Goal: Task Accomplishment & Management: Manage account settings

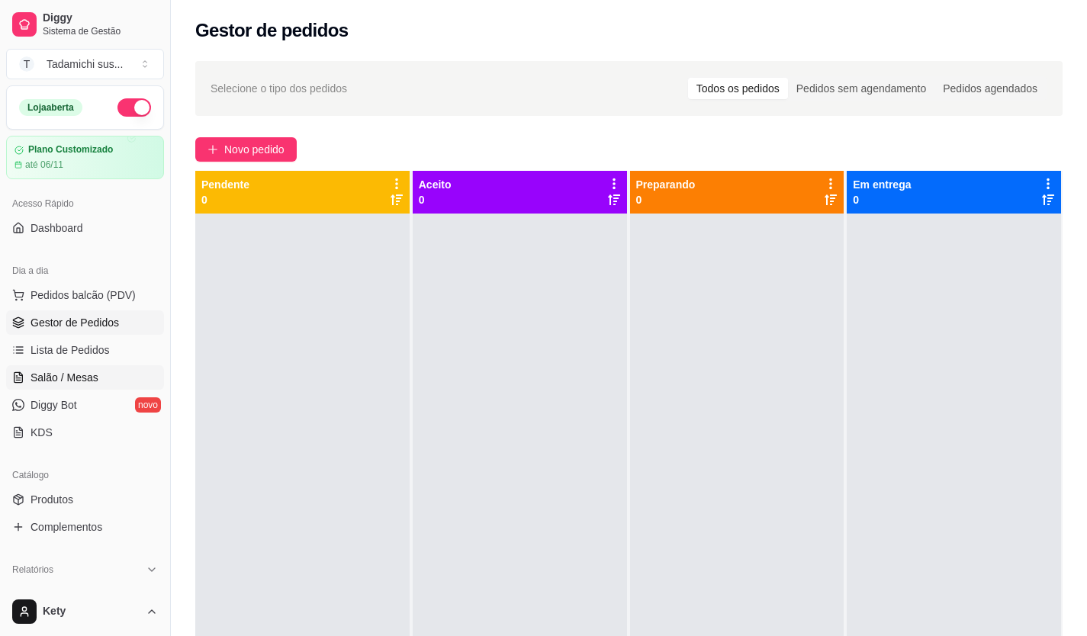
click at [96, 377] on link "Salão / Mesas" at bounding box center [85, 377] width 158 height 24
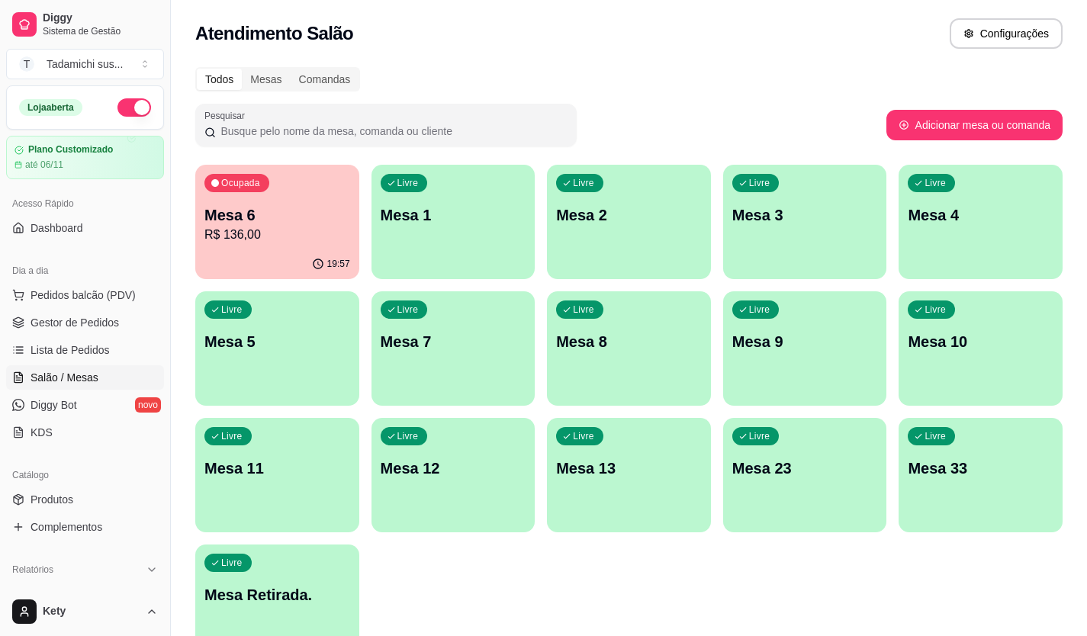
click at [239, 242] on p "R$ 136,00" at bounding box center [277, 235] width 146 height 18
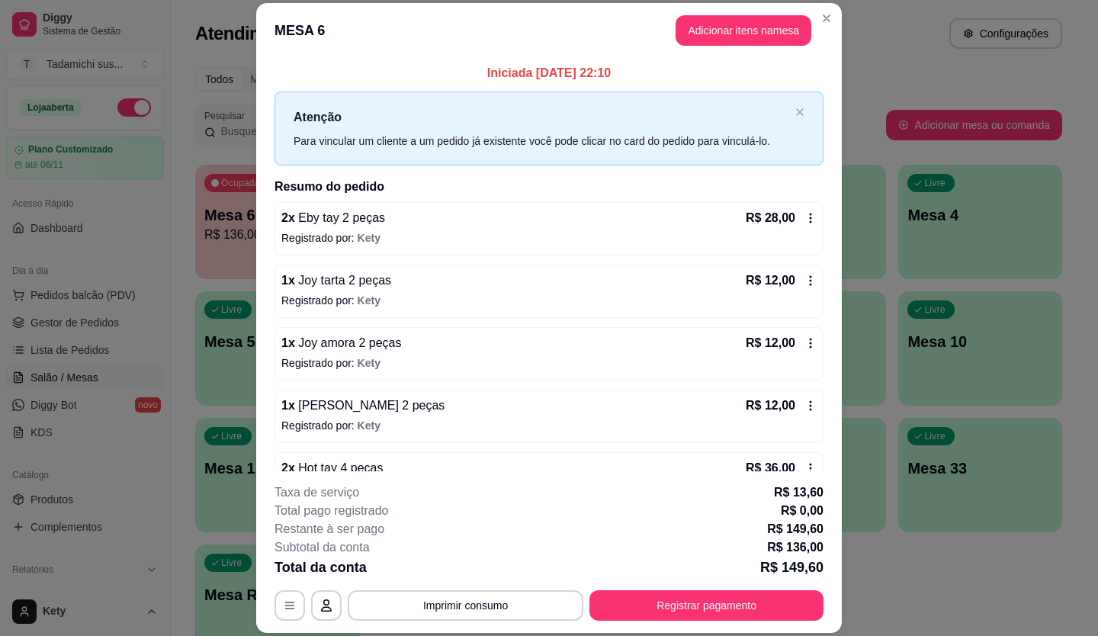
click at [804, 213] on icon at bounding box center [810, 218] width 12 height 12
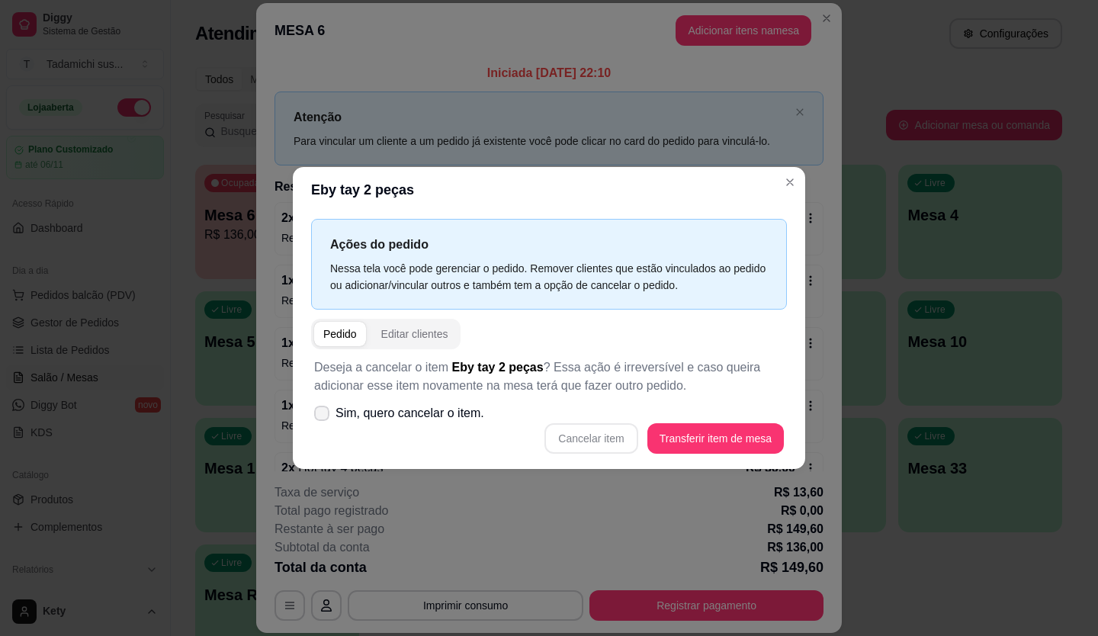
click at [326, 412] on icon at bounding box center [322, 413] width 12 height 9
click at [323, 416] on input "Sim, quero cancelar o item." at bounding box center [318, 421] width 10 height 10
checkbox input "true"
click at [560, 435] on button "Cancelar item" at bounding box center [591, 439] width 91 height 30
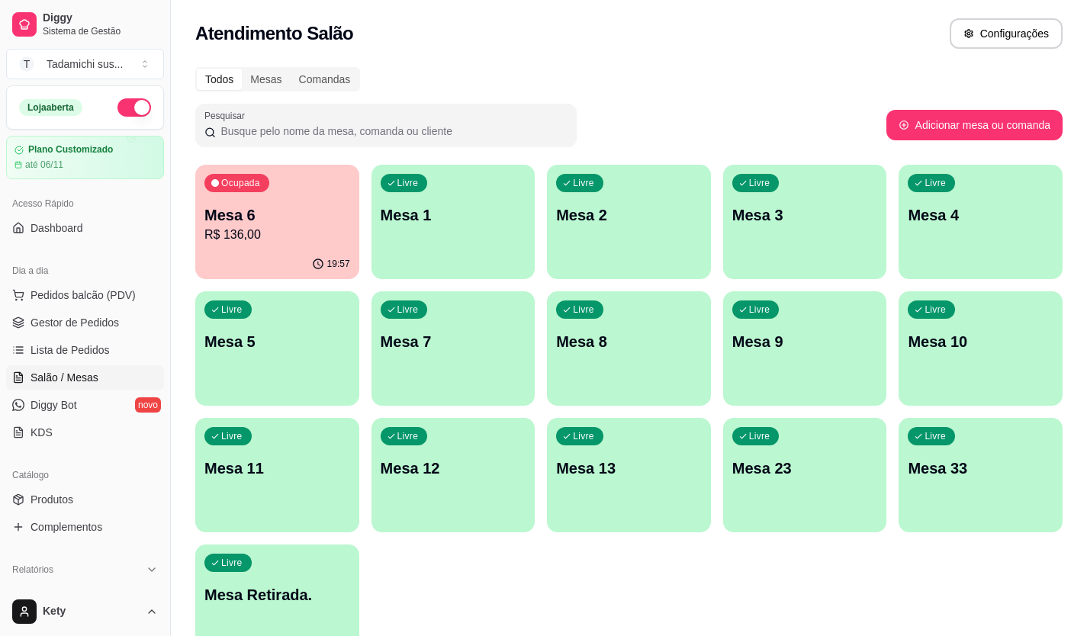
click at [258, 239] on p "R$ 136,00" at bounding box center [277, 235] width 146 height 18
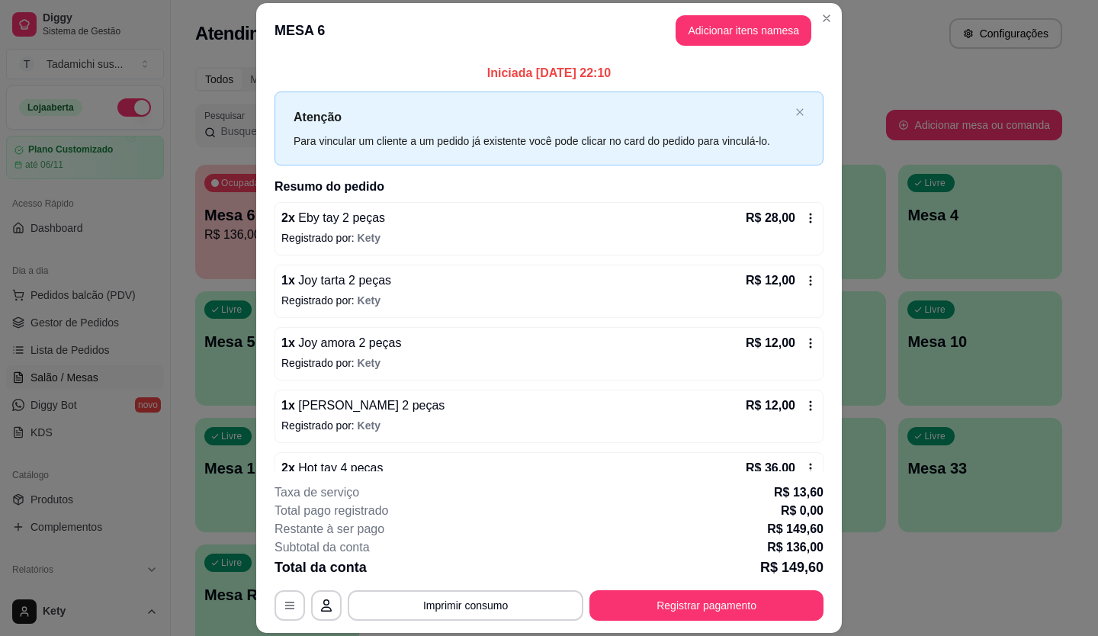
click at [804, 214] on icon at bounding box center [810, 218] width 12 height 12
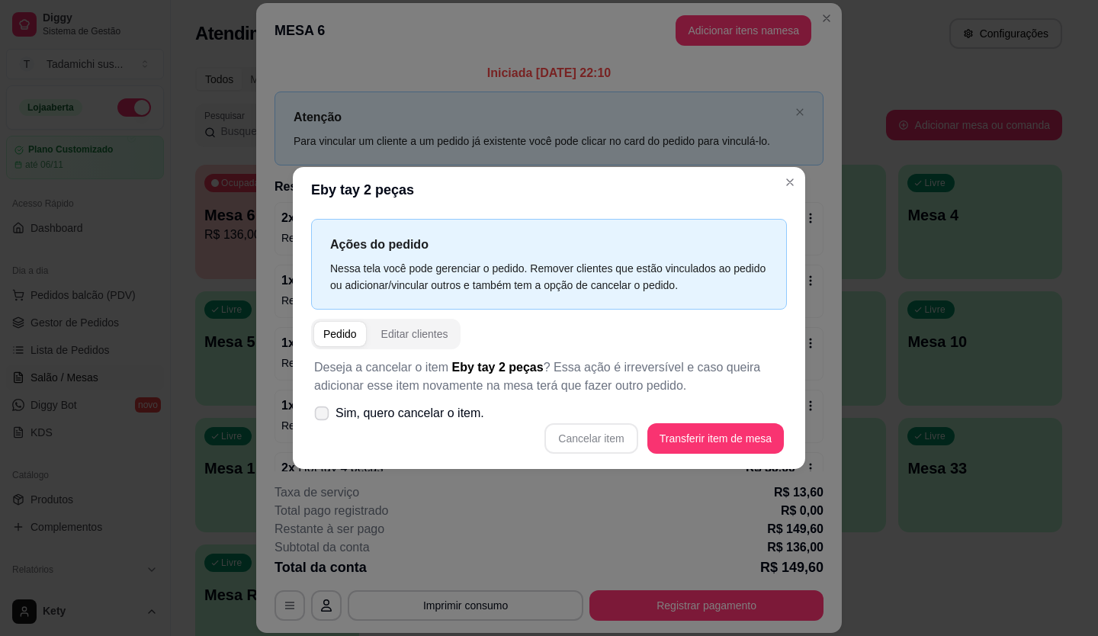
click at [325, 415] on icon at bounding box center [321, 413] width 11 height 8
click at [323, 416] on input "Sim, quero cancelar o item." at bounding box center [318, 421] width 10 height 10
checkbox input "true"
click at [572, 432] on button "Cancelar item" at bounding box center [590, 438] width 93 height 31
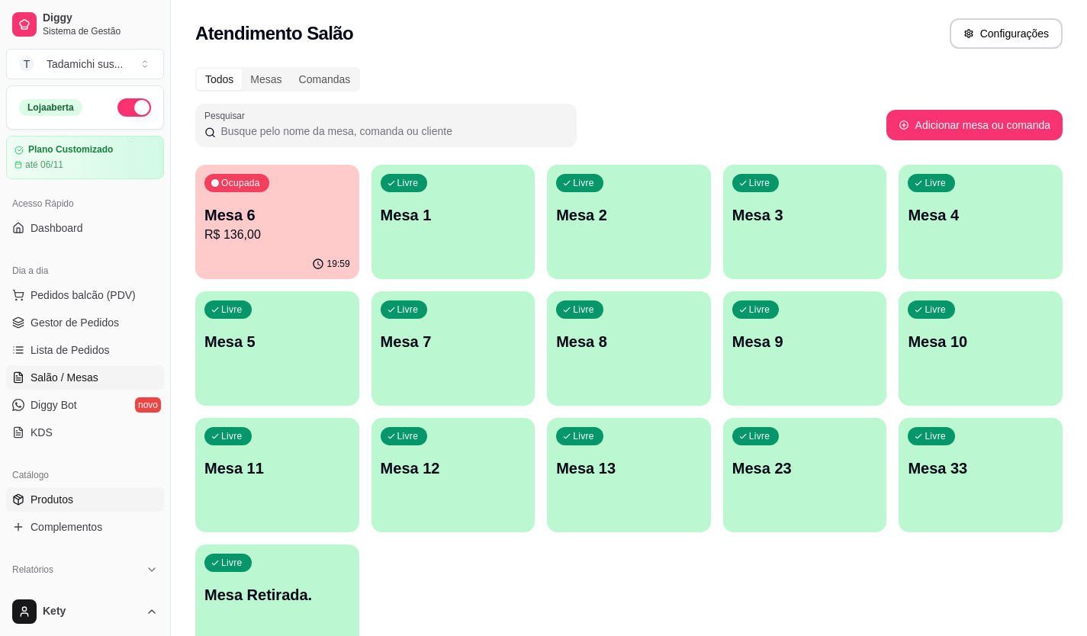
click at [90, 491] on link "Produtos" at bounding box center [85, 499] width 158 height 24
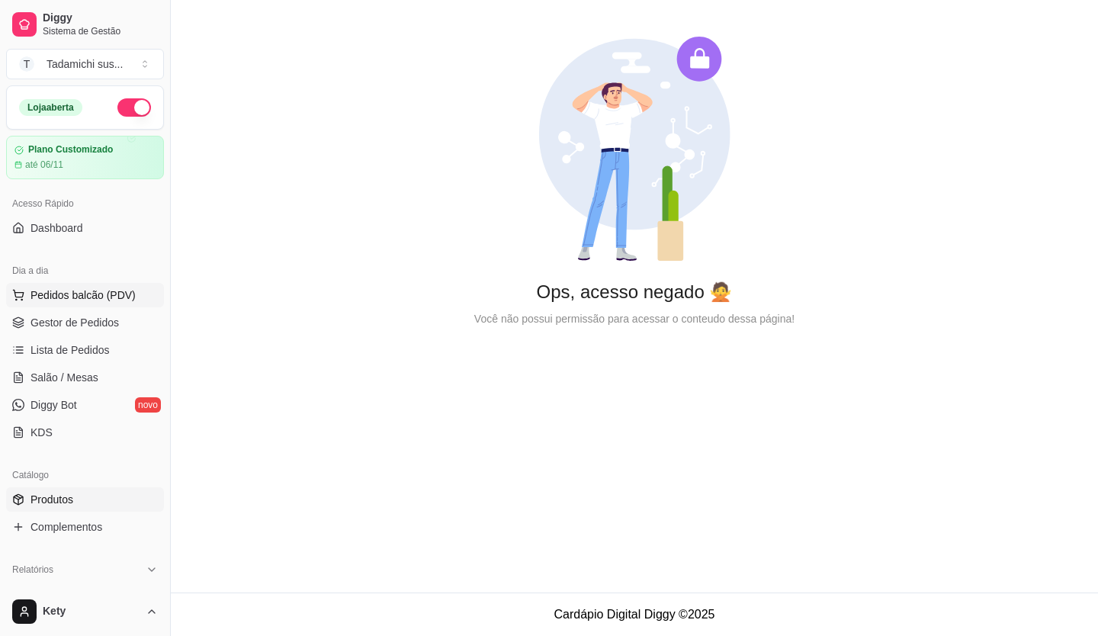
click at [69, 287] on span "Pedidos balcão (PDV)" at bounding box center [83, 294] width 105 height 15
click at [69, 291] on div at bounding box center [110, 289] width 140 height 95
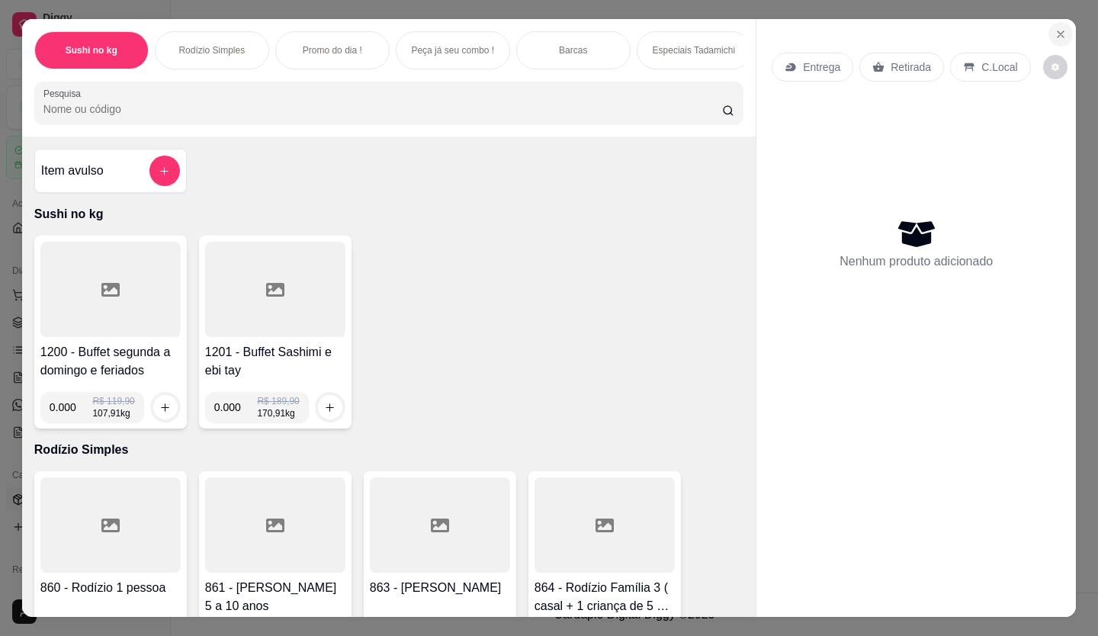
click at [1058, 31] on icon "Close" at bounding box center [1061, 34] width 12 height 12
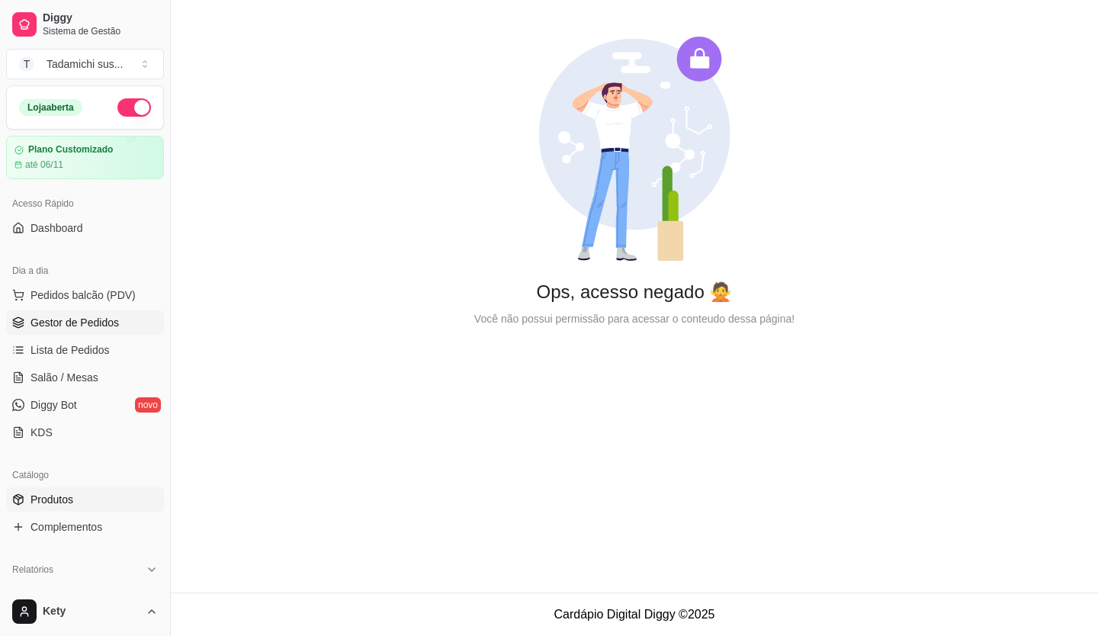
click at [64, 323] on span "Gestor de Pedidos" at bounding box center [75, 322] width 88 height 15
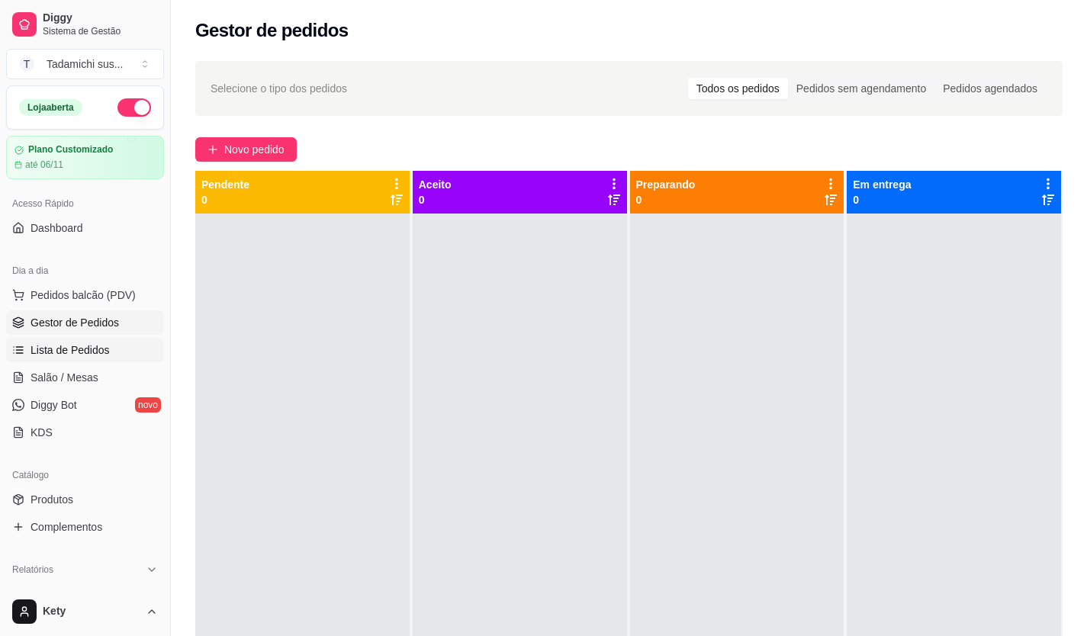
click at [61, 354] on span "Lista de Pedidos" at bounding box center [70, 349] width 79 height 15
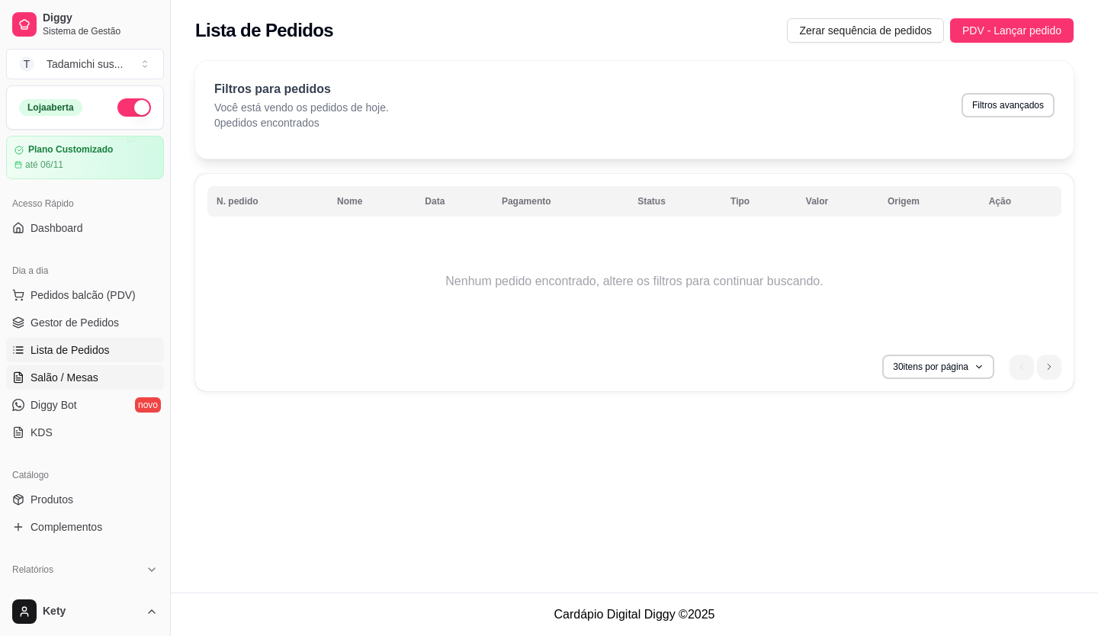
click at [57, 372] on span "Salão / Mesas" at bounding box center [65, 377] width 68 height 15
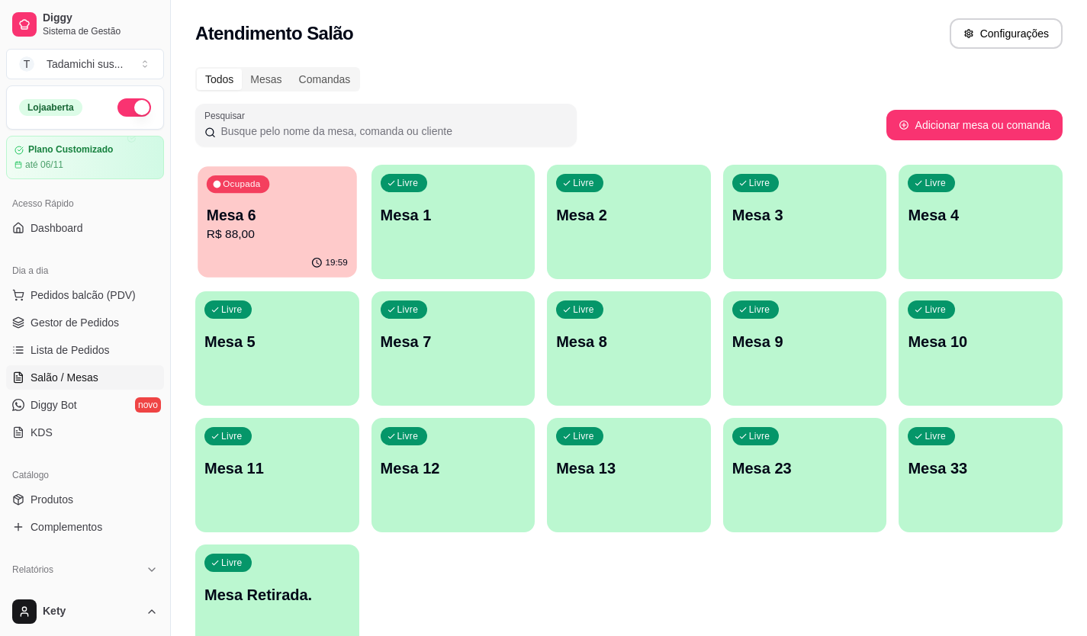
click at [312, 223] on p "Mesa 6" at bounding box center [277, 215] width 141 height 21
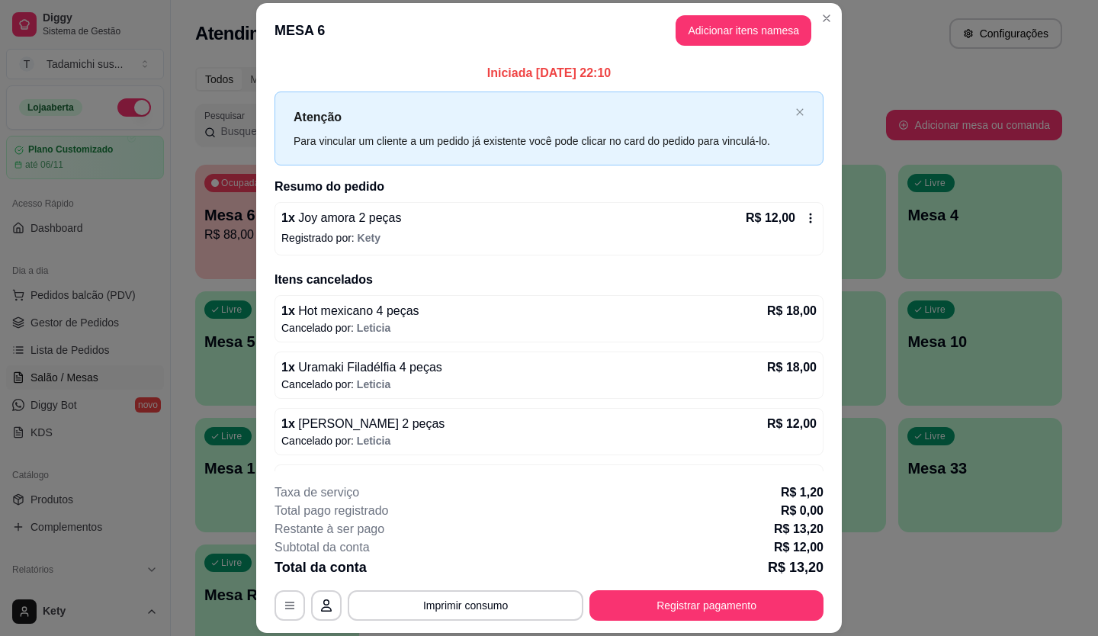
click at [804, 217] on icon at bounding box center [810, 218] width 12 height 12
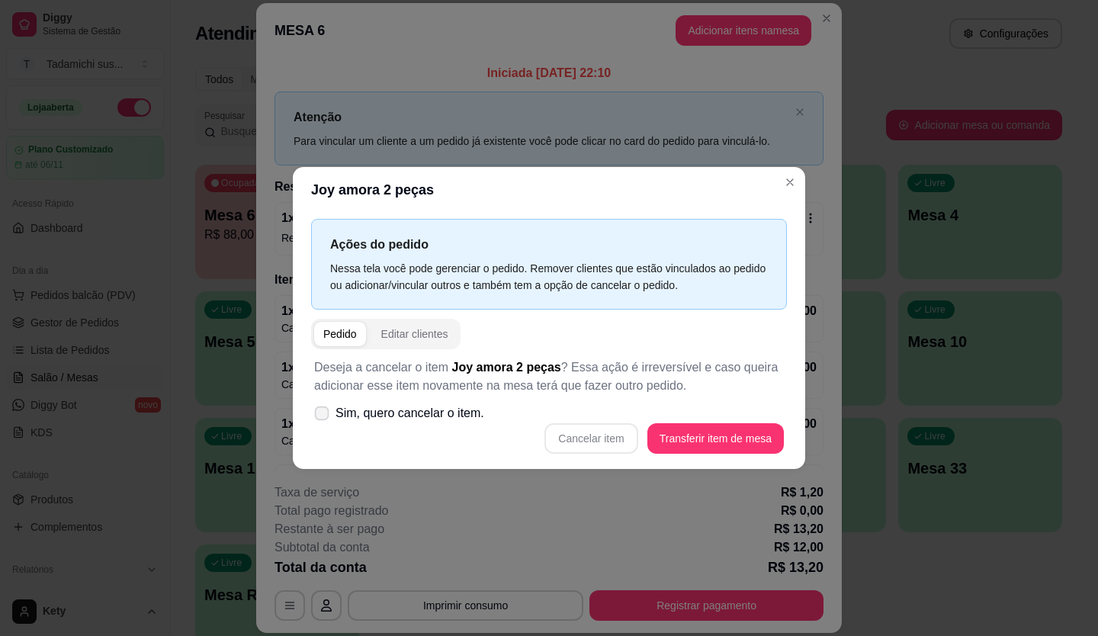
click at [329, 415] on label "Sim, quero cancelar o item." at bounding box center [399, 413] width 182 height 31
click at [323, 416] on input "Sim, quero cancelar o item." at bounding box center [318, 421] width 10 height 10
checkbox input "true"
click at [593, 442] on button "Cancelar item" at bounding box center [590, 438] width 93 height 31
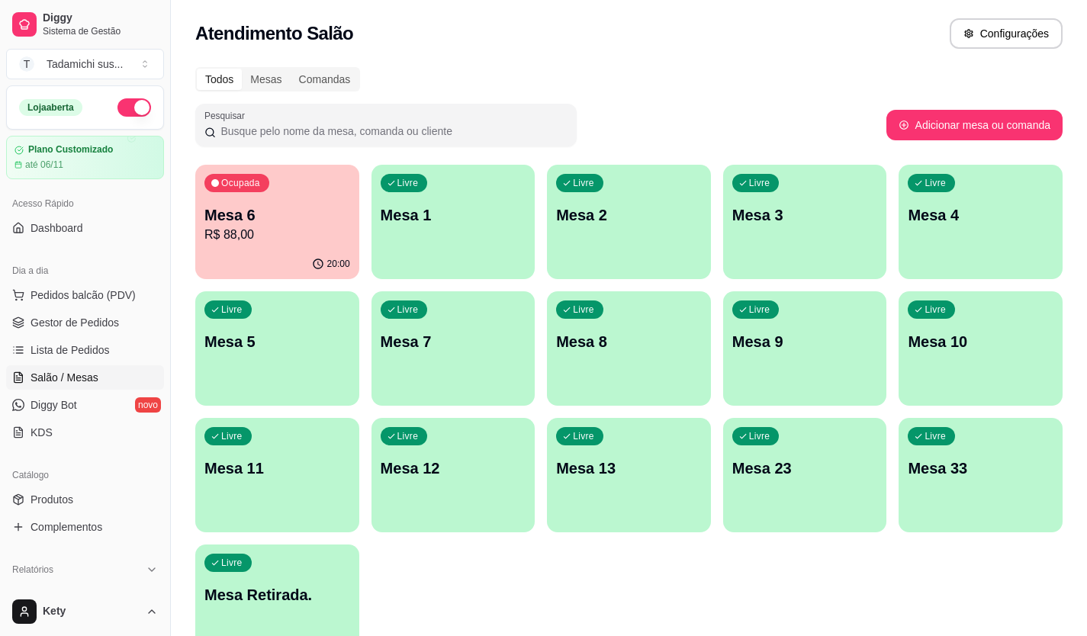
drag, startPoint x: 253, startPoint y: 234, endPoint x: 200, endPoint y: 281, distance: 71.3
click at [200, 281] on div "Ocupada Mesa 6 R$ 88,00 20:00 Livre Mesa 1 Livre Mesa 2 Livre Mesa 3 Livre Mesa…" at bounding box center [628, 412] width 867 height 494
click at [324, 197] on div "Ocupada Mesa 6 R$ 88,00" at bounding box center [276, 207] width 159 height 82
click at [702, 92] on div "Todos Mesas Comandas Pesquisar Adicionar mesa ou comanda Ocupada Mesa 6 R$ 88,0…" at bounding box center [629, 367] width 916 height 619
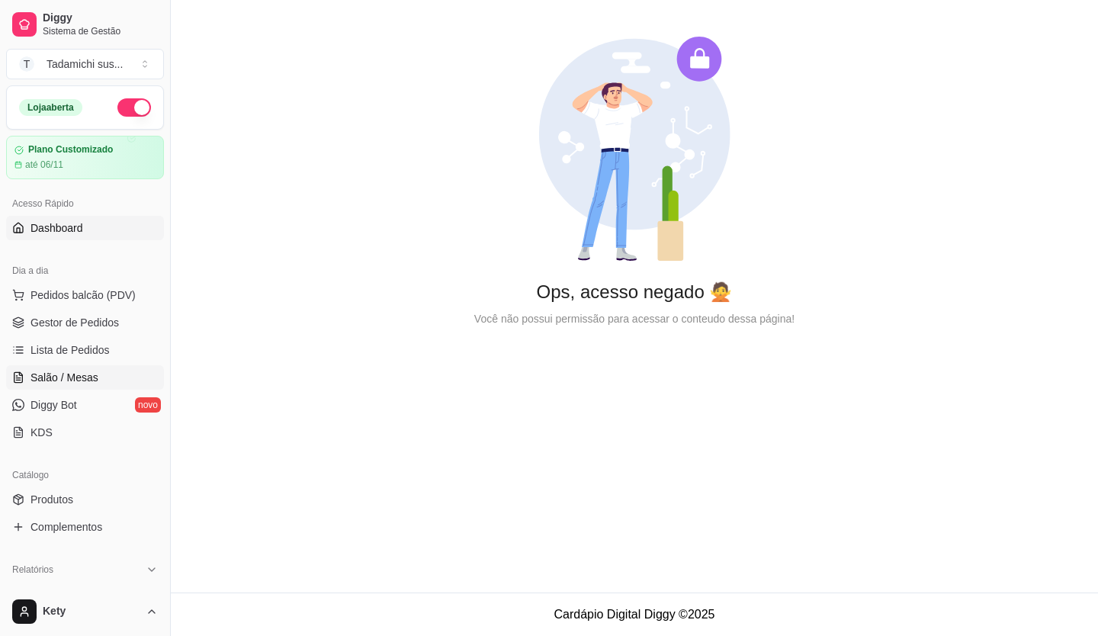
click at [79, 377] on span "Salão / Mesas" at bounding box center [65, 377] width 68 height 15
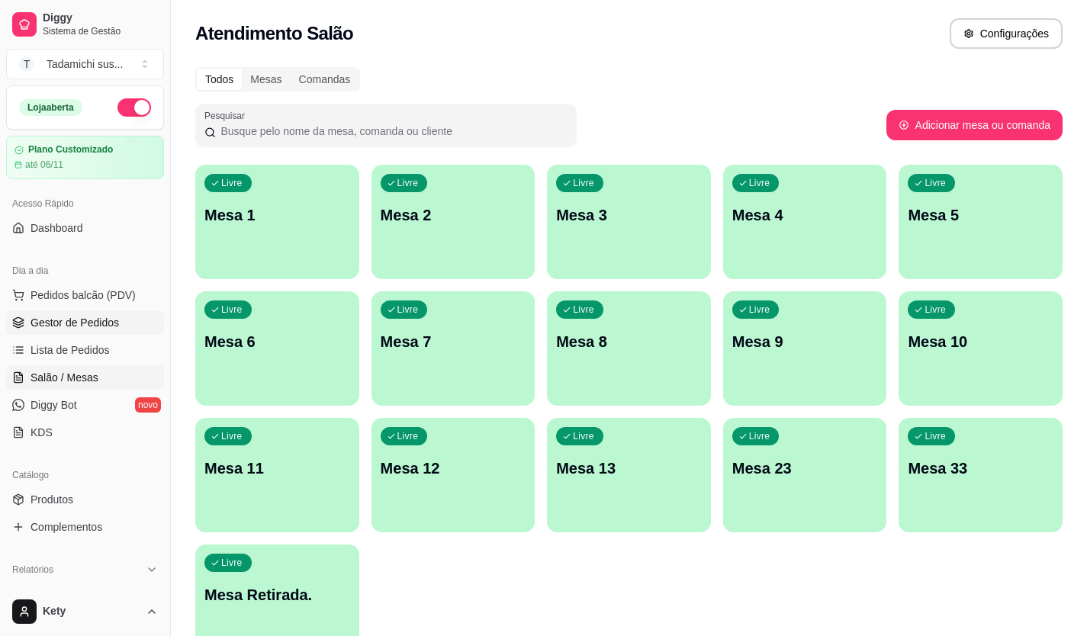
click at [87, 329] on span "Gestor de Pedidos" at bounding box center [75, 322] width 88 height 15
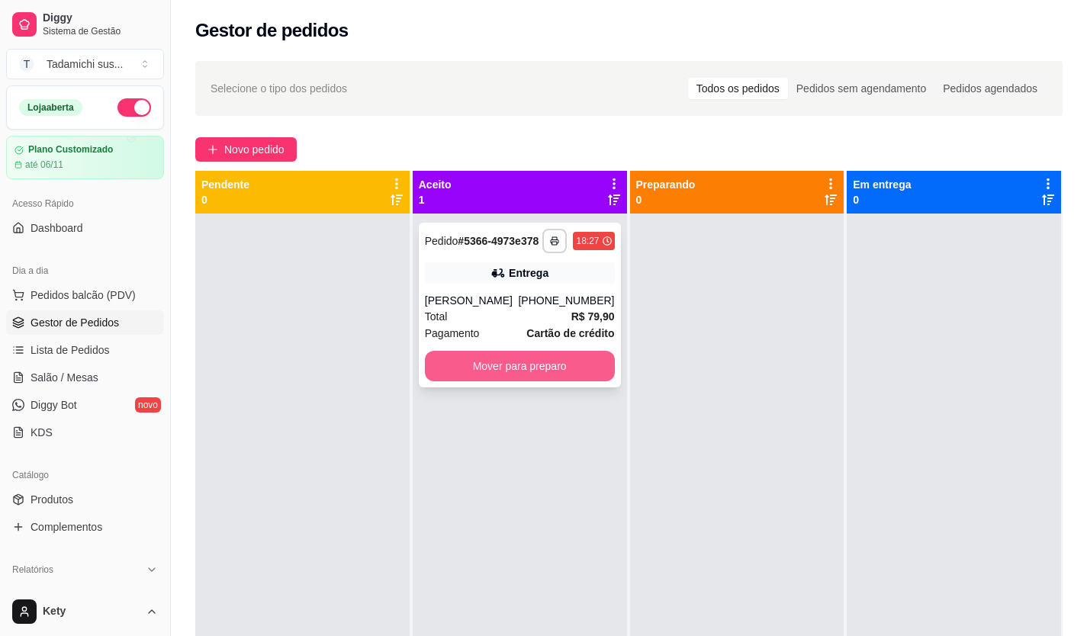
click at [497, 373] on button "Mover para preparo" at bounding box center [520, 366] width 190 height 31
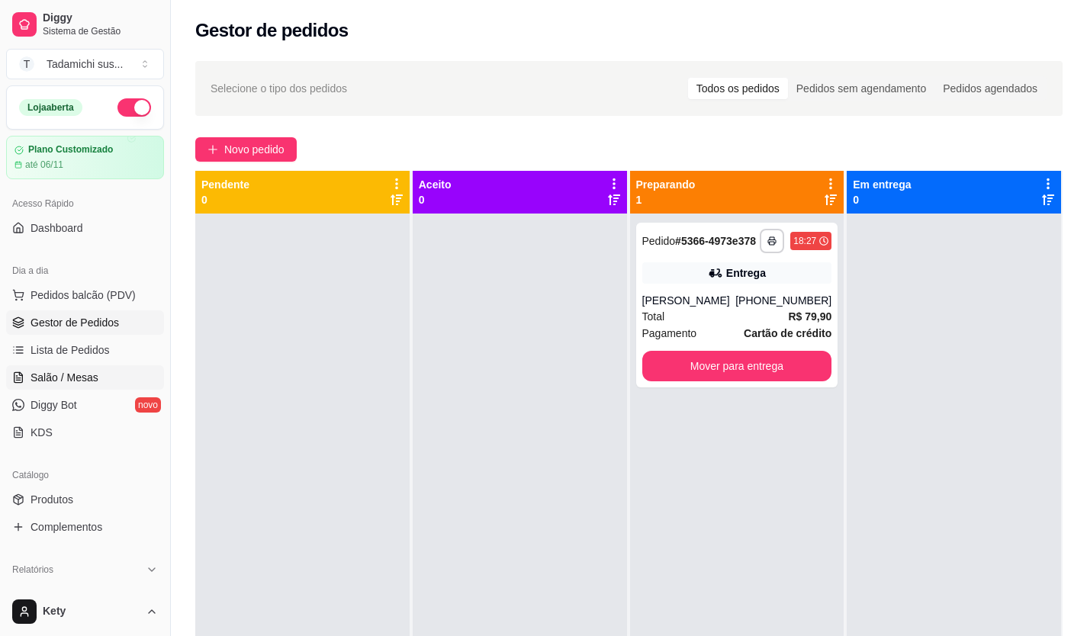
click at [70, 374] on span "Salão / Mesas" at bounding box center [65, 377] width 68 height 15
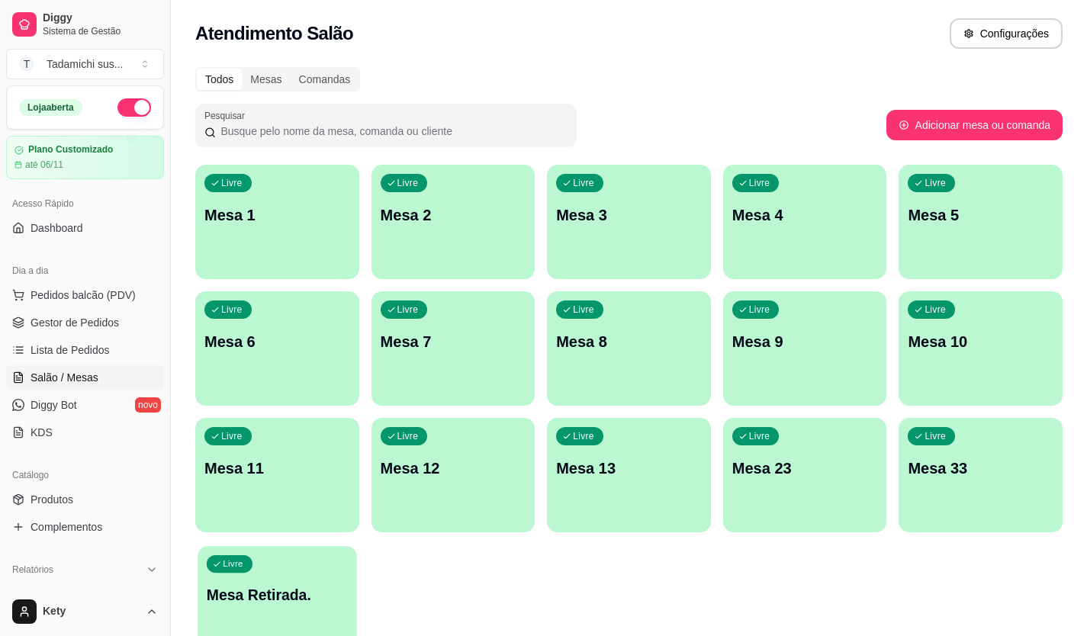
click at [319, 579] on div "Livre Mesa Retirada." at bounding box center [276, 592] width 159 height 93
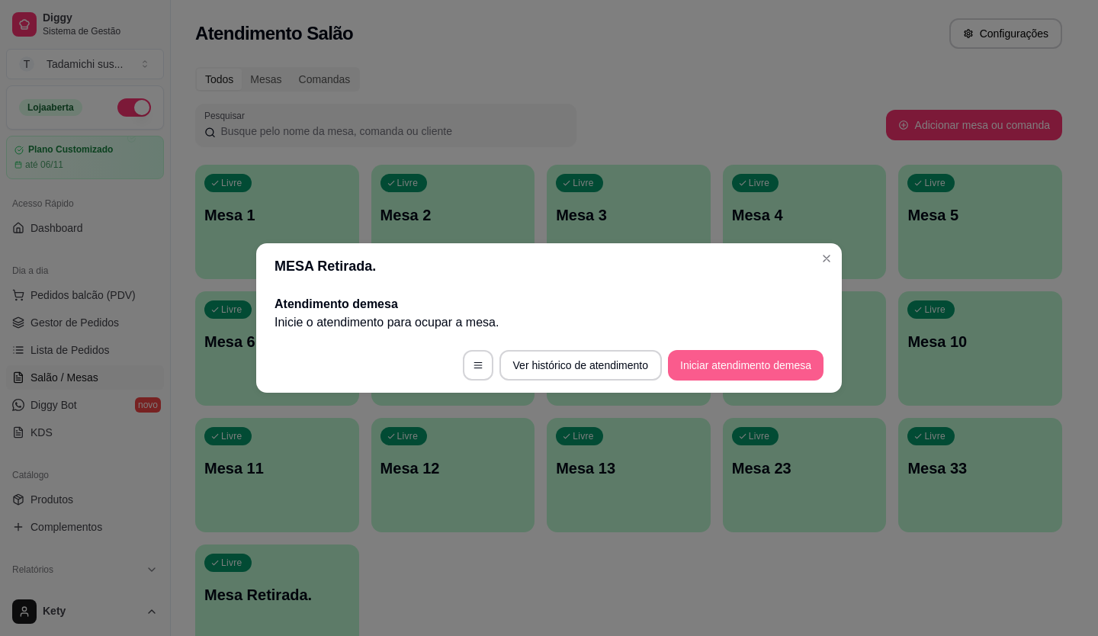
click at [734, 371] on button "Iniciar atendimento de mesa" at bounding box center [746, 365] width 156 height 31
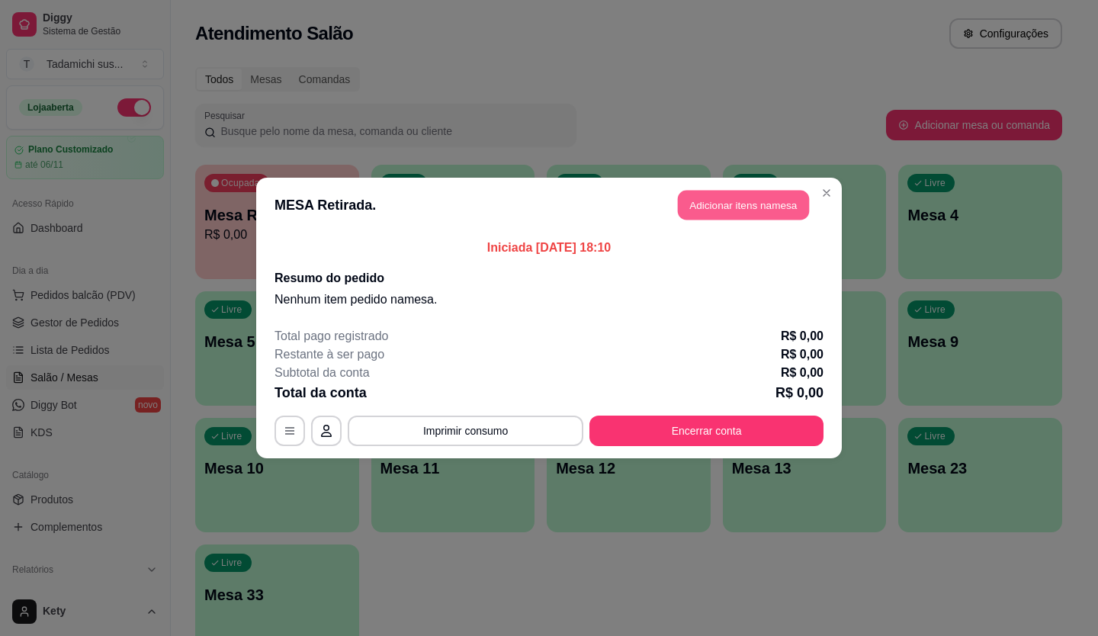
click at [700, 201] on button "Adicionar itens na mesa" at bounding box center [743, 206] width 131 height 30
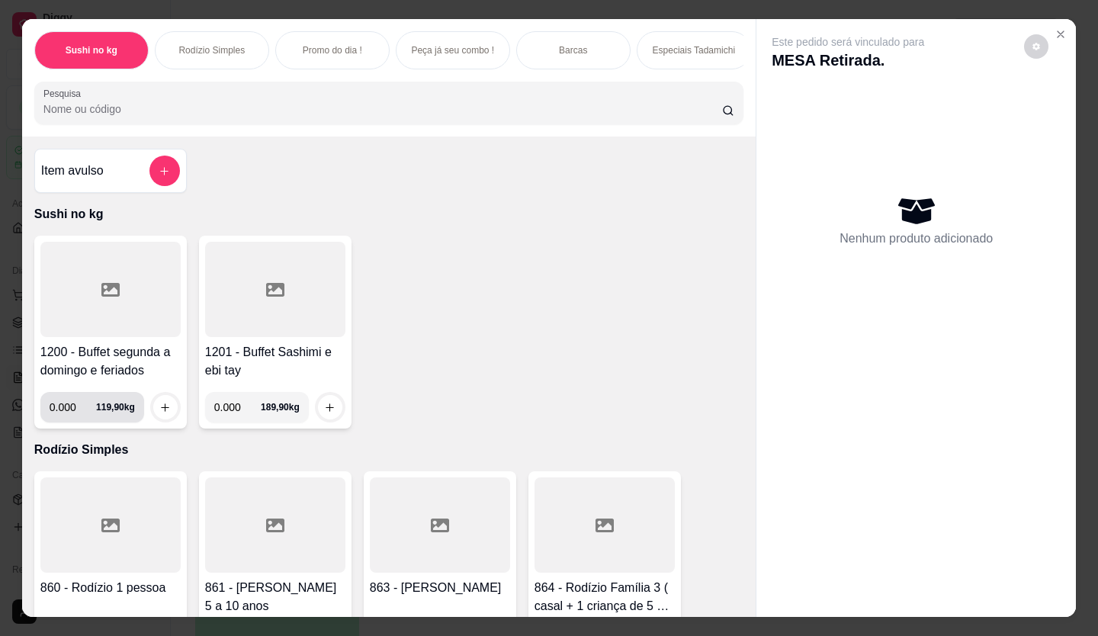
click at [72, 403] on input "0.000" at bounding box center [73, 407] width 47 height 31
type input "0.324"
click at [162, 406] on button "increase-product-quantity" at bounding box center [165, 408] width 24 height 24
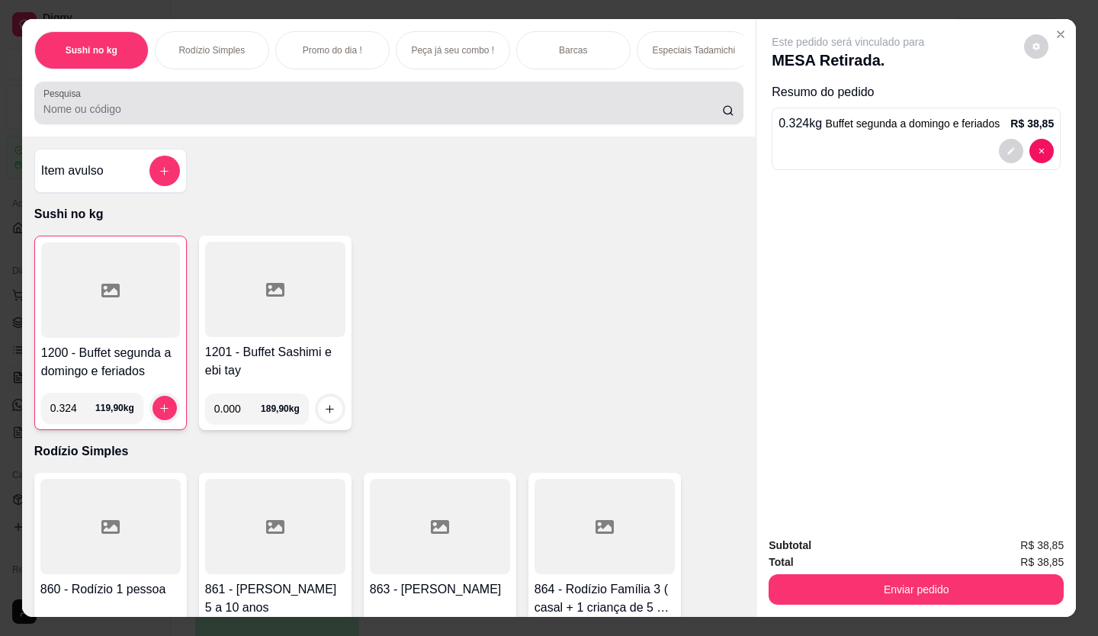
click at [102, 111] on input "Pesquisa" at bounding box center [382, 108] width 679 height 15
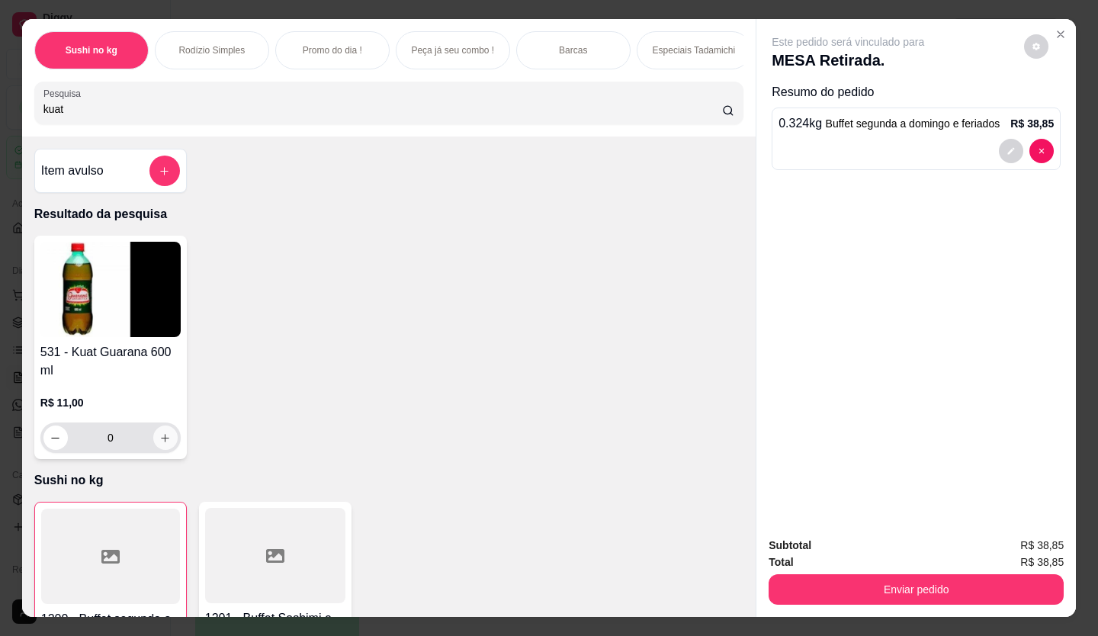
type input "kuat"
click at [162, 439] on icon "increase-product-quantity" at bounding box center [164, 437] width 11 height 11
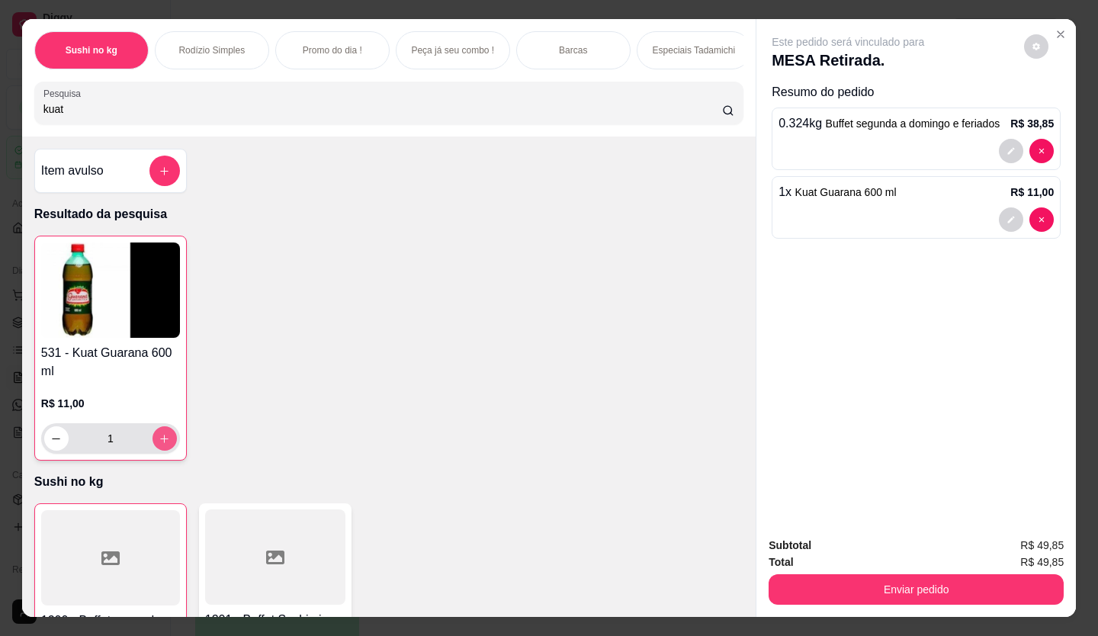
type input "1"
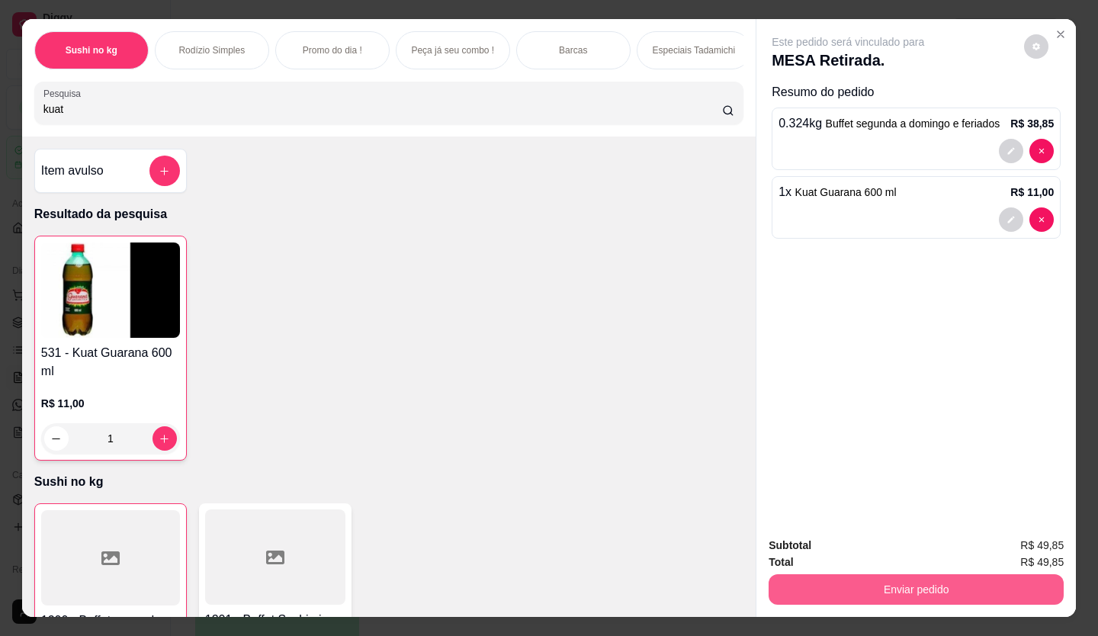
click at [881, 580] on button "Enviar pedido" at bounding box center [916, 589] width 295 height 31
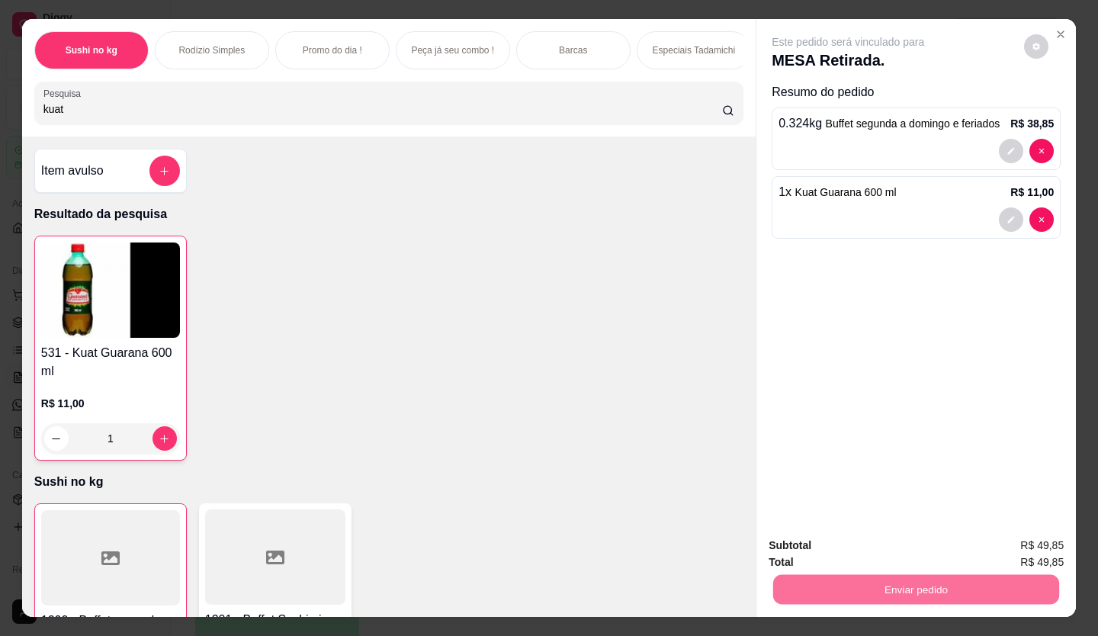
click at [1005, 536] on button "Enviar pedido" at bounding box center [1024, 545] width 86 height 29
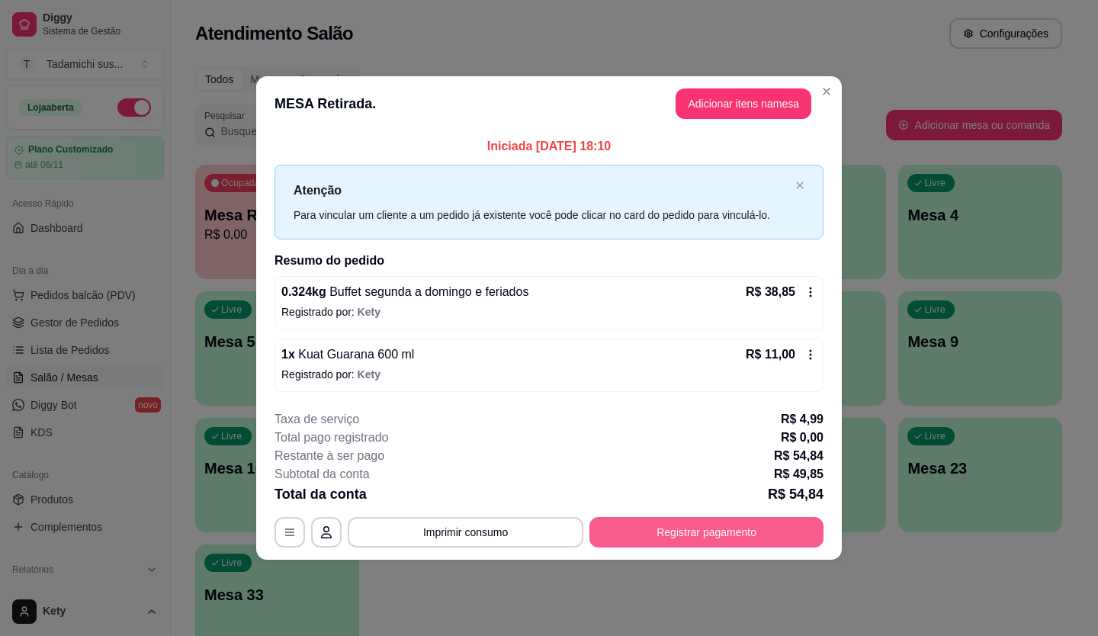
click at [636, 528] on button "Registrar pagamento" at bounding box center [706, 532] width 234 height 31
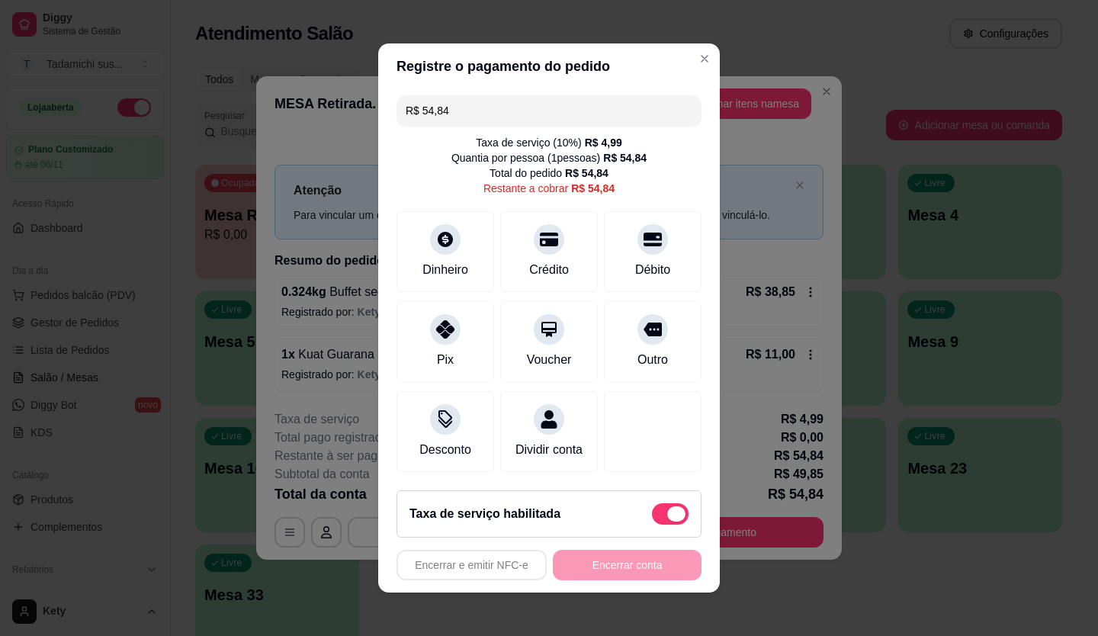
click at [667, 522] on span at bounding box center [676, 513] width 18 height 15
click at [661, 522] on input "checkbox" at bounding box center [656, 522] width 10 height 10
checkbox input "true"
type input "R$ 49,85"
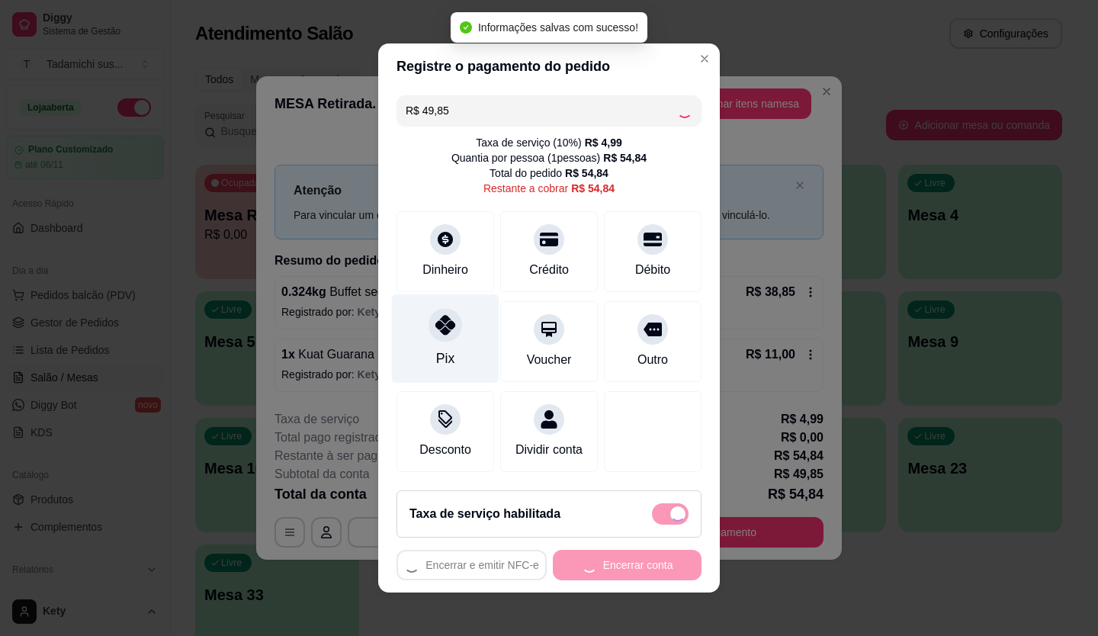
checkbox input "false"
click at [427, 339] on div "Pix" at bounding box center [446, 338] width 108 height 89
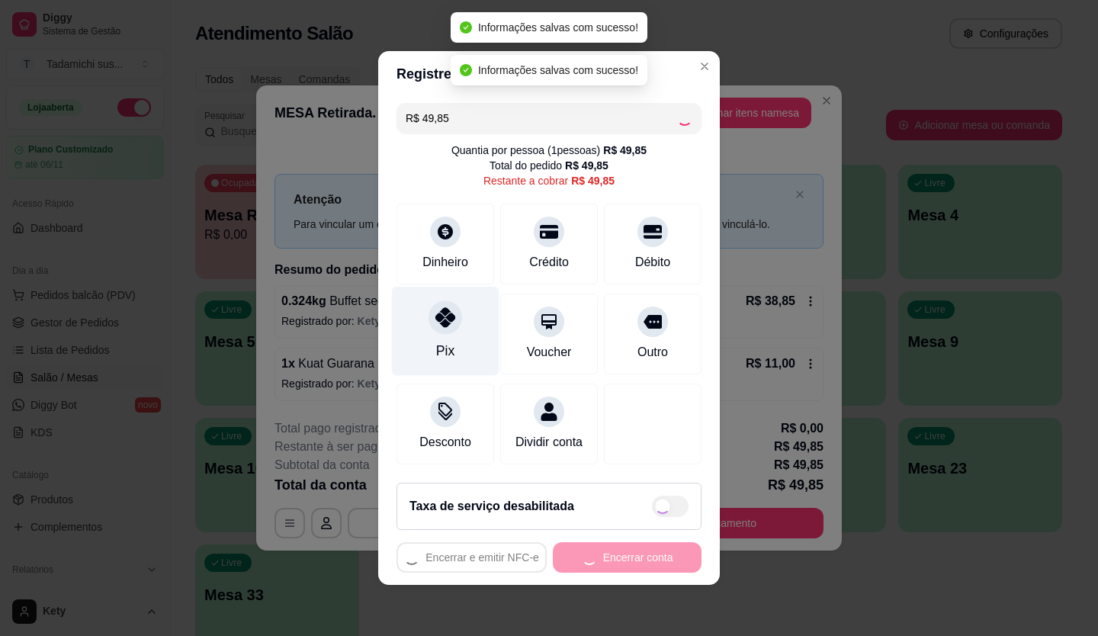
type input "R$ 0,00"
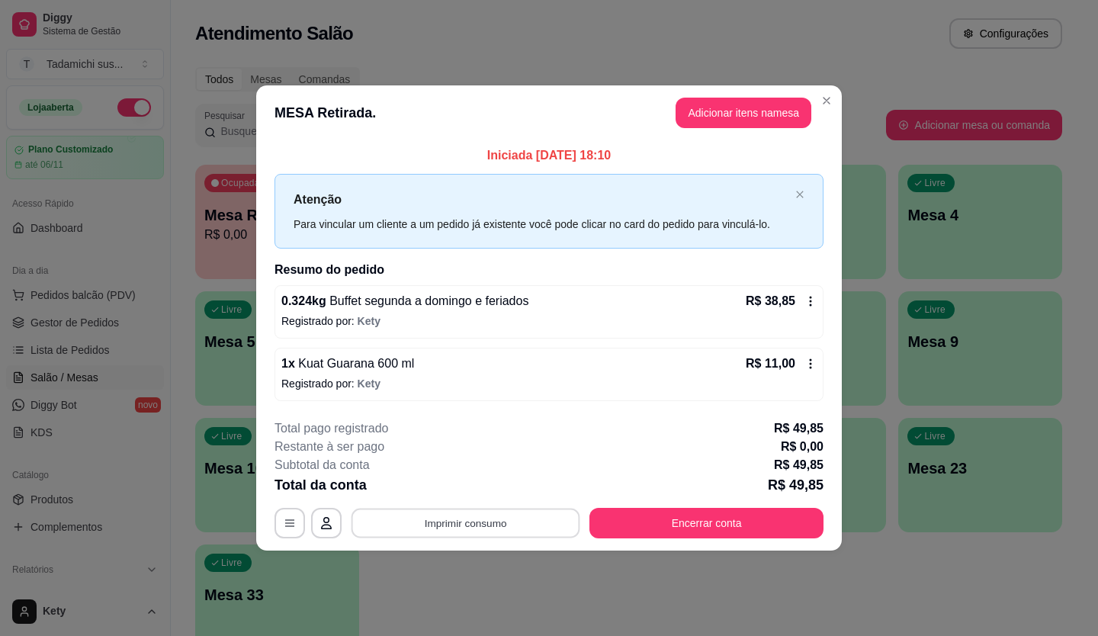
click at [512, 515] on button "Imprimir consumo" at bounding box center [466, 523] width 229 height 30
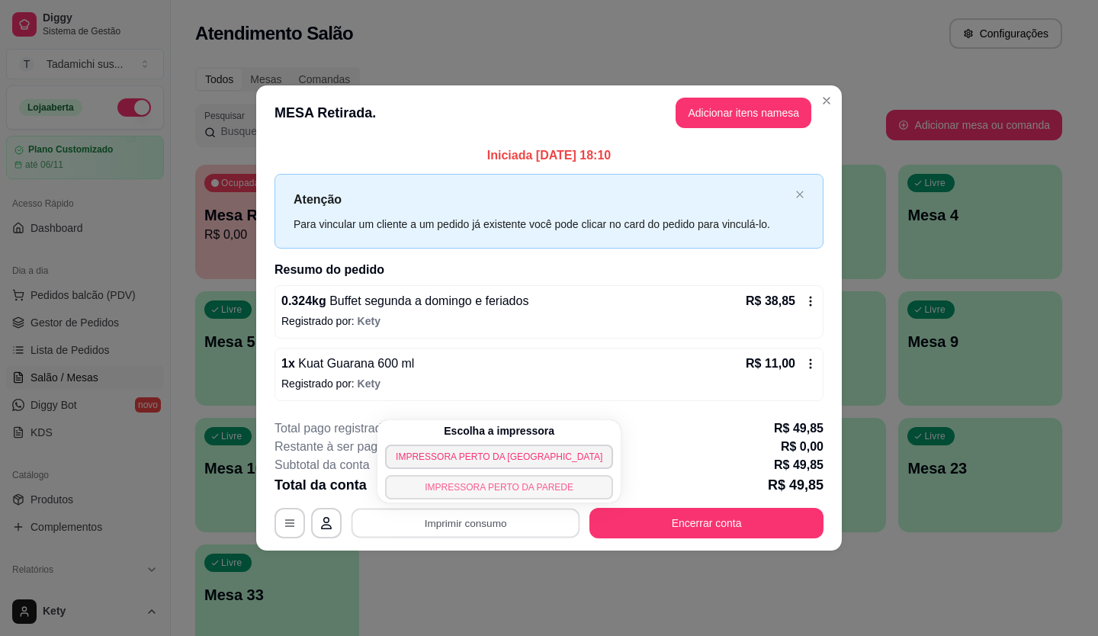
click at [495, 486] on button "IMPRESSORA PERTO DA PAREDE" at bounding box center [499, 487] width 228 height 24
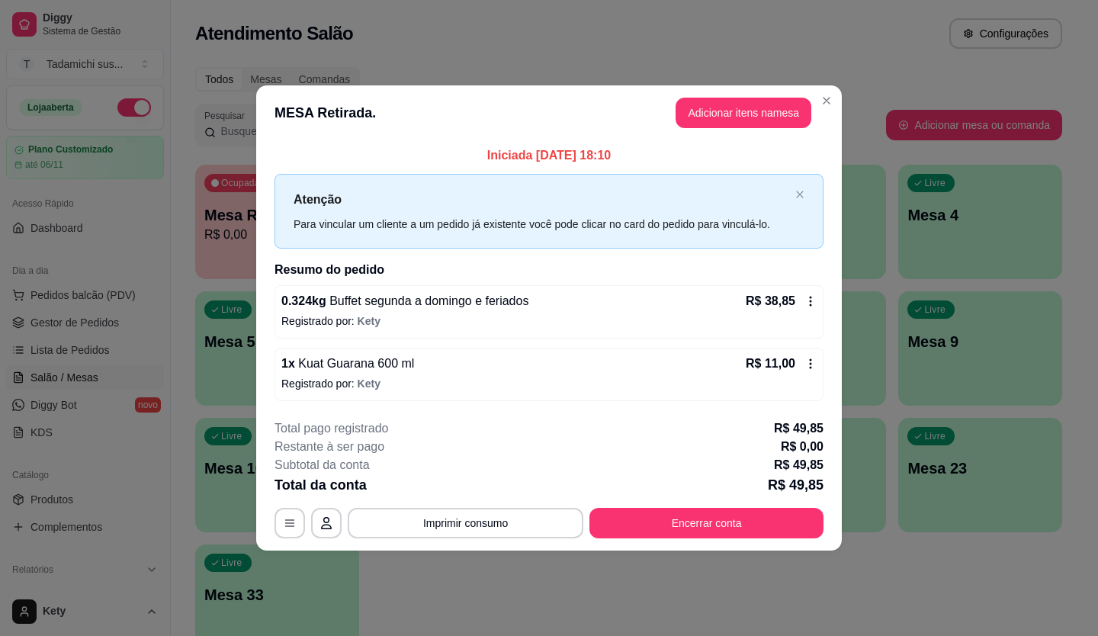
drag, startPoint x: 659, startPoint y: 538, endPoint x: 667, endPoint y: 535, distance: 9.2
click at [660, 538] on footer "**********" at bounding box center [549, 478] width 586 height 143
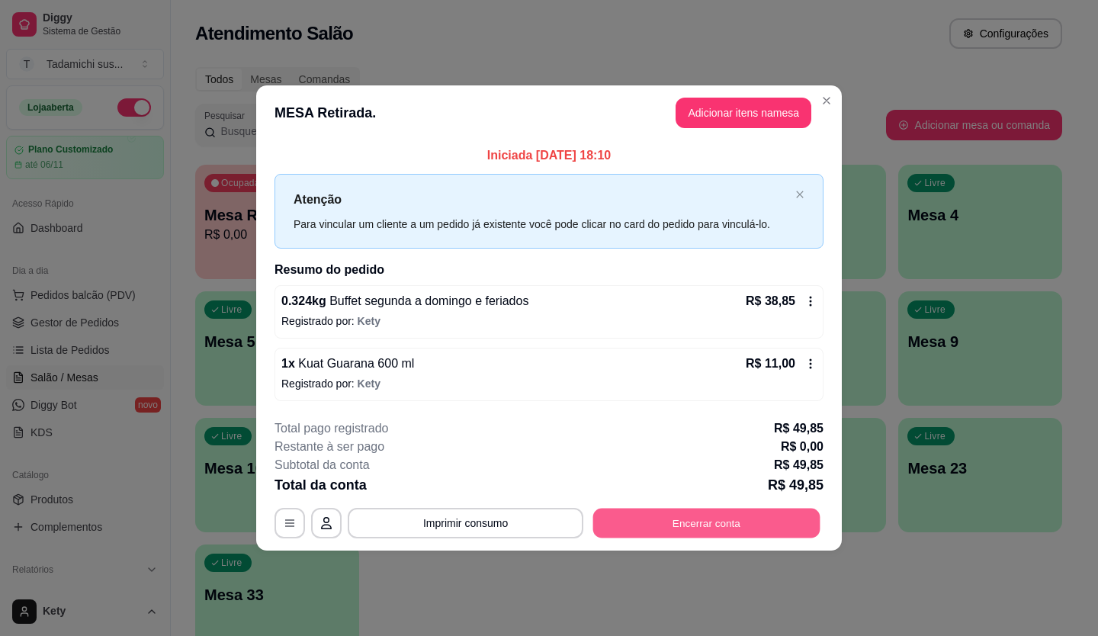
click at [679, 522] on button "Encerrar conta" at bounding box center [706, 523] width 227 height 30
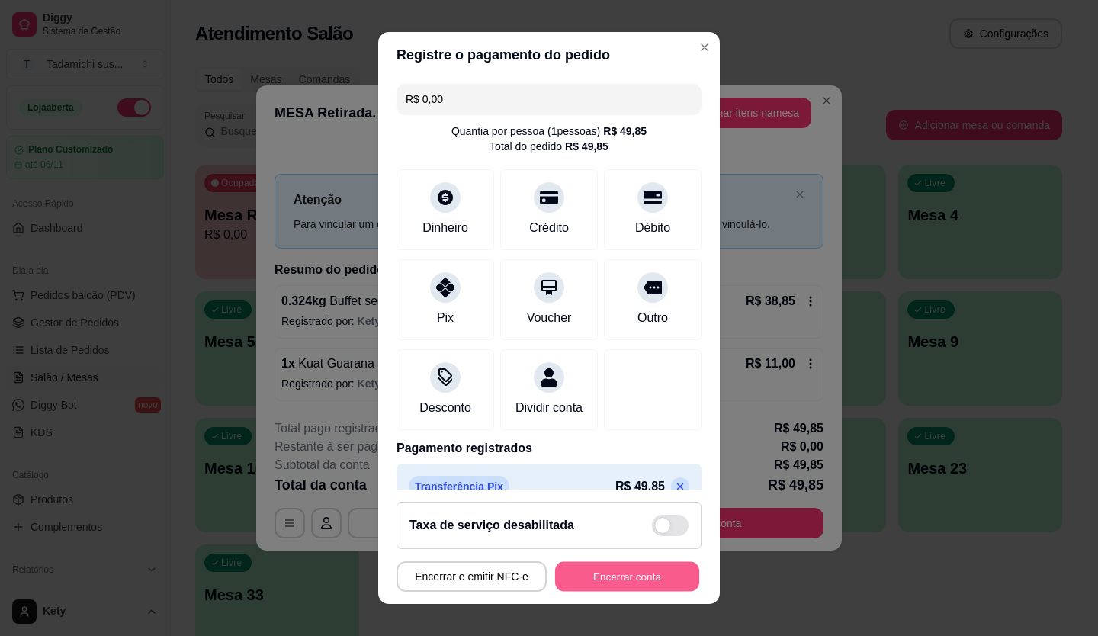
click at [628, 586] on button "Encerrar conta" at bounding box center [627, 577] width 144 height 30
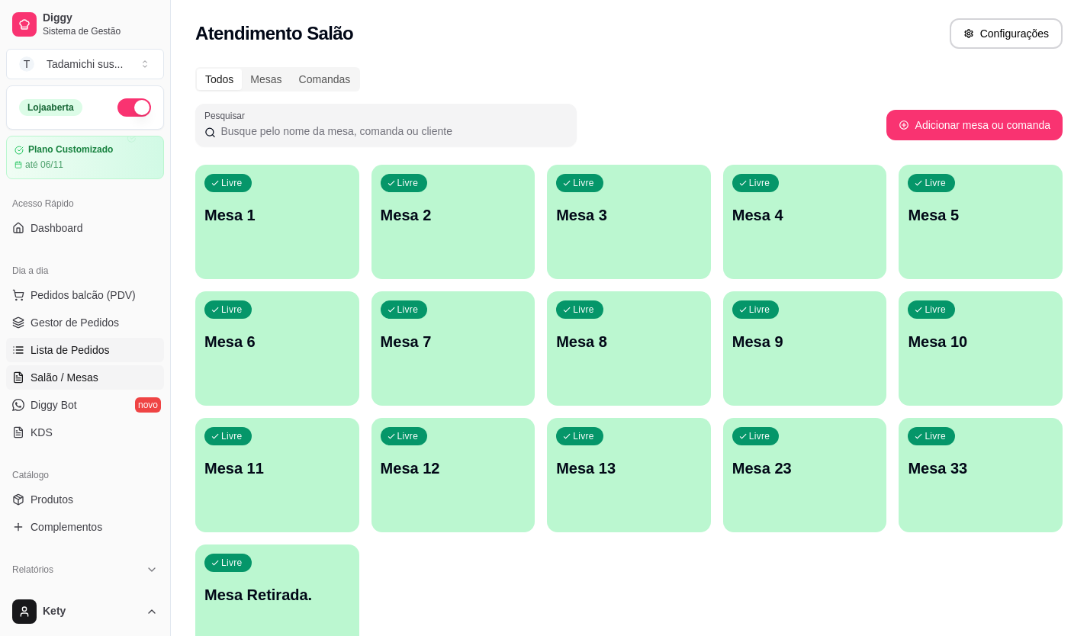
click at [87, 352] on span "Lista de Pedidos" at bounding box center [70, 349] width 79 height 15
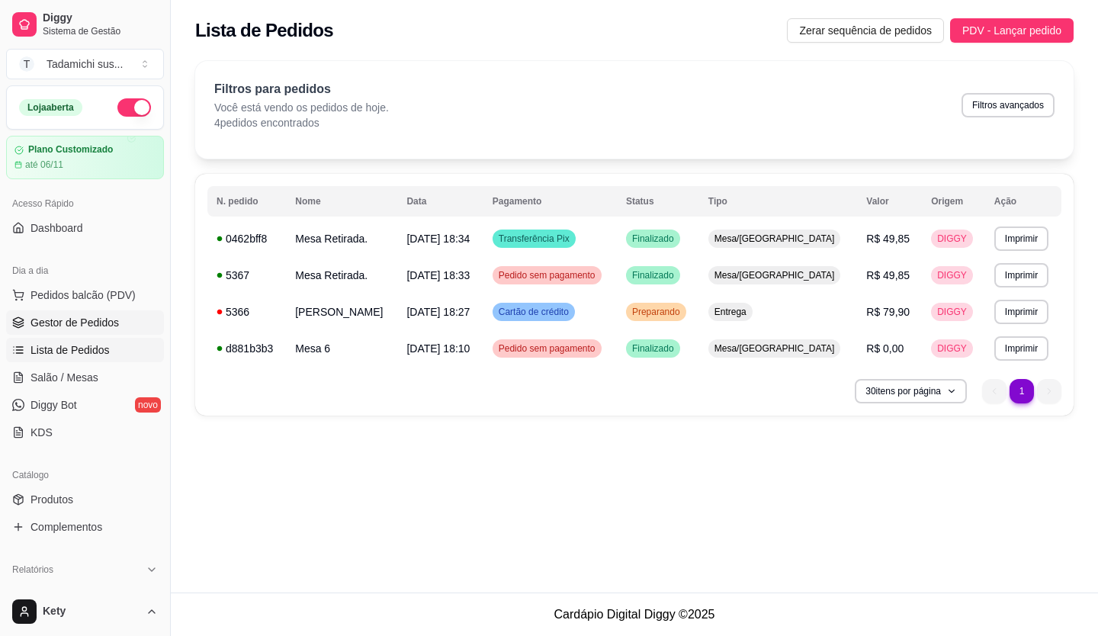
click at [101, 321] on span "Gestor de Pedidos" at bounding box center [75, 322] width 88 height 15
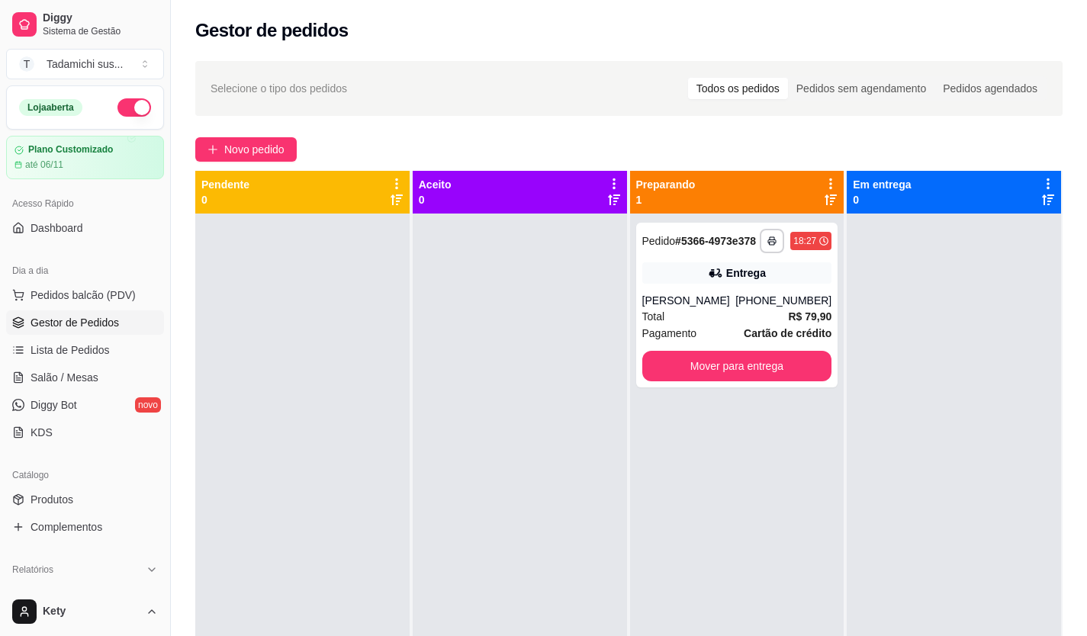
click at [373, 156] on div "Novo pedido" at bounding box center [628, 149] width 867 height 24
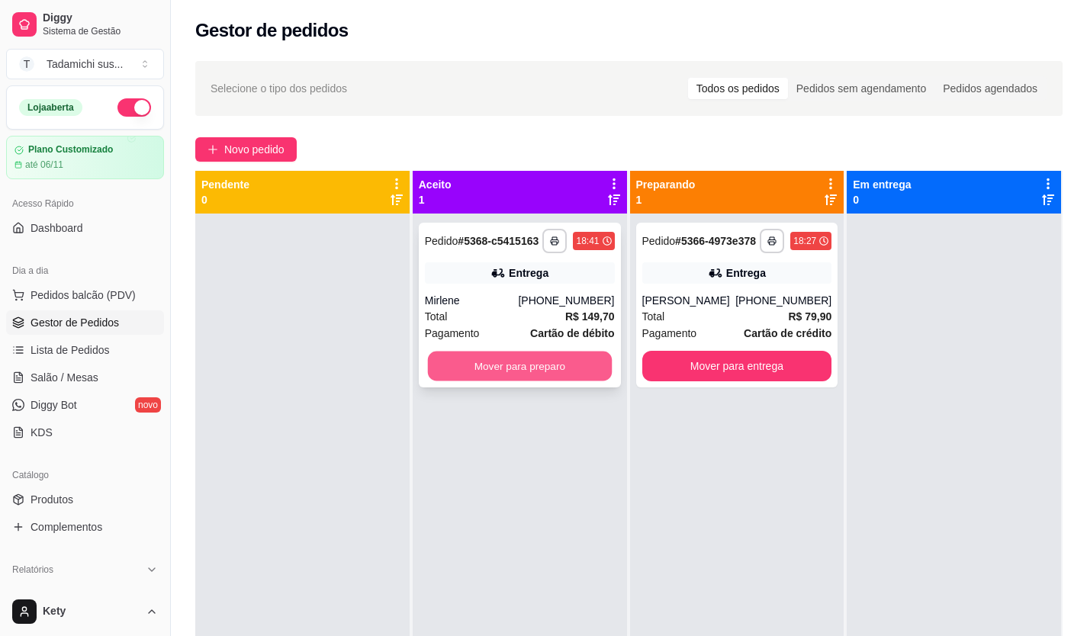
click at [440, 360] on button "Mover para preparo" at bounding box center [519, 367] width 184 height 30
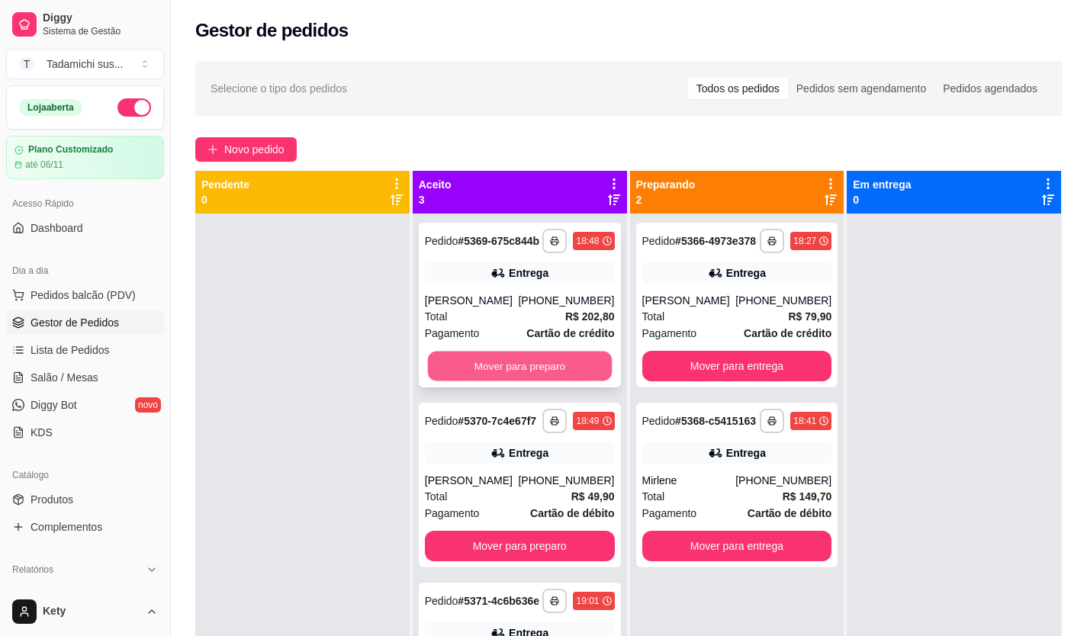
click at [482, 374] on button "Mover para preparo" at bounding box center [519, 367] width 184 height 30
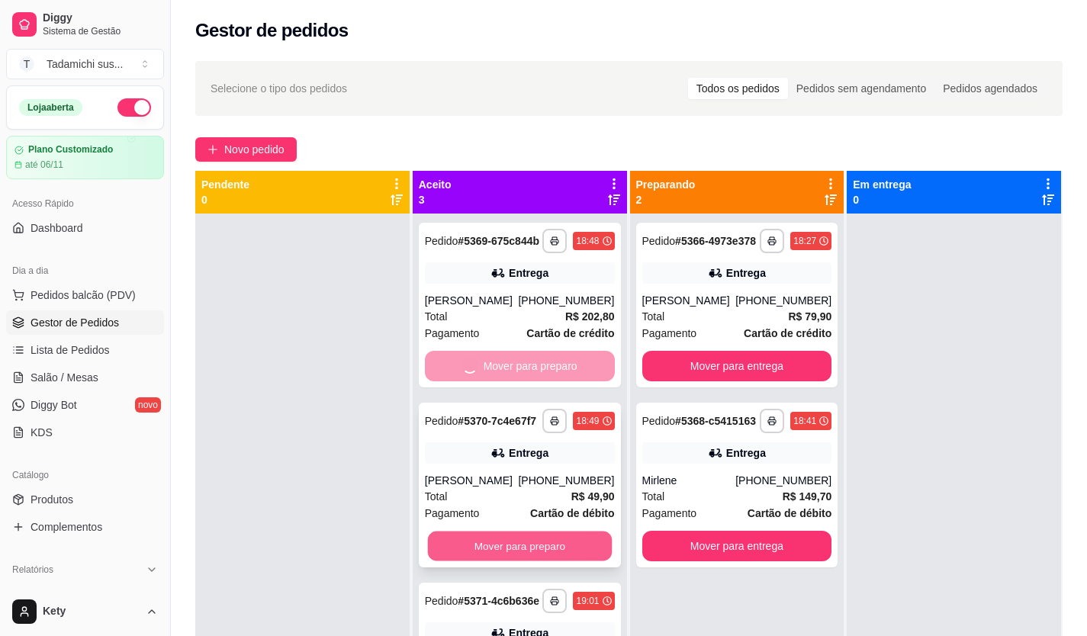
click at [477, 549] on button "Mover para preparo" at bounding box center [519, 546] width 184 height 30
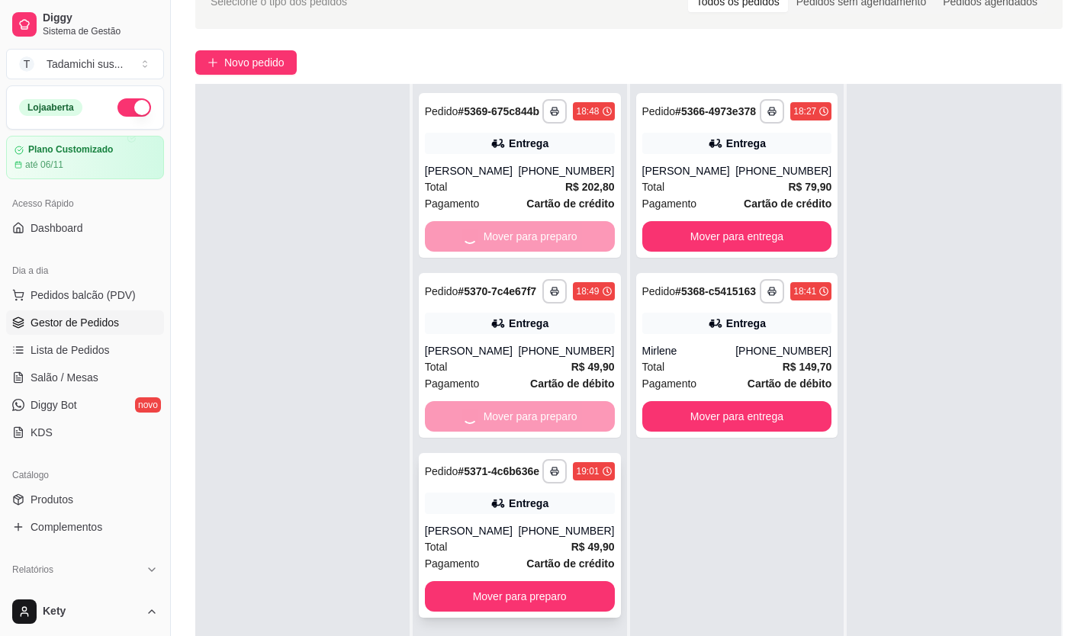
scroll to position [229, 0]
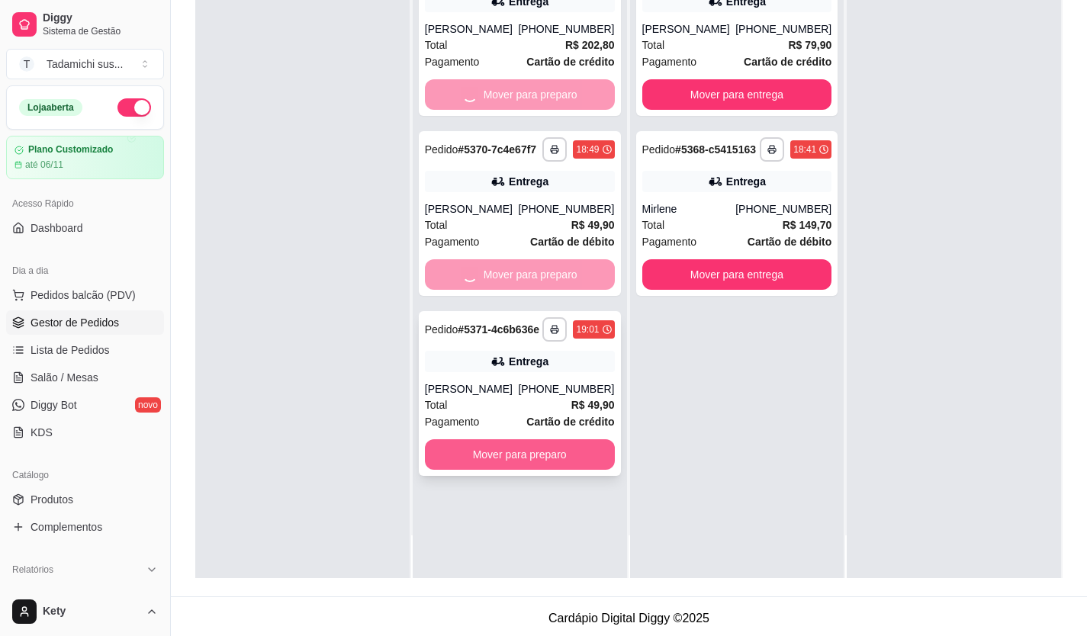
click at [515, 460] on button "Mover para preparo" at bounding box center [520, 454] width 190 height 31
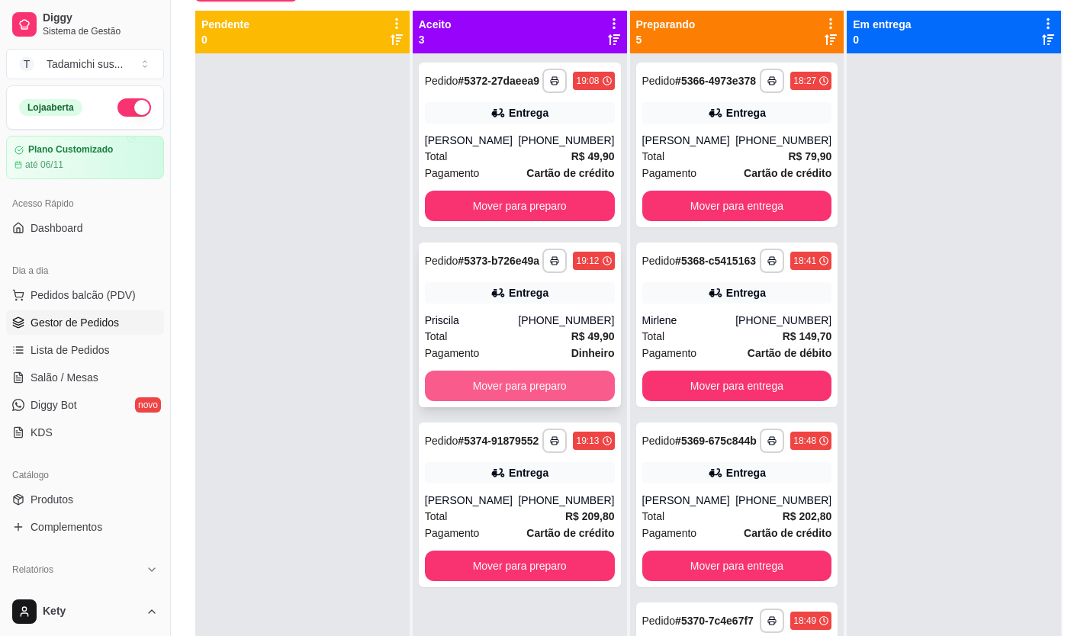
scroll to position [76, 0]
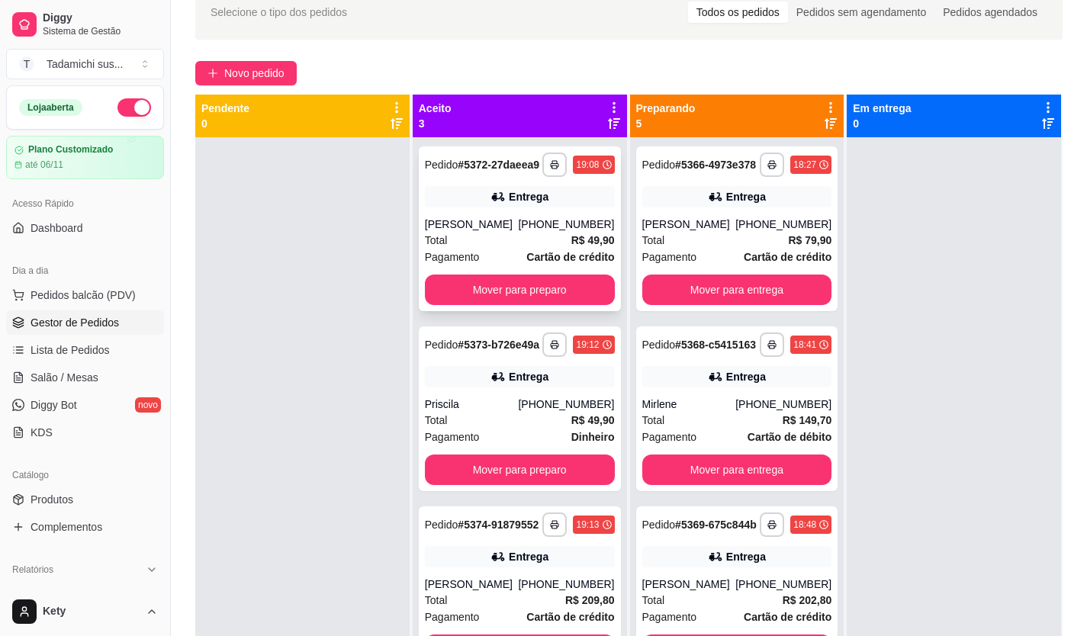
click at [545, 210] on div "**********" at bounding box center [520, 228] width 202 height 165
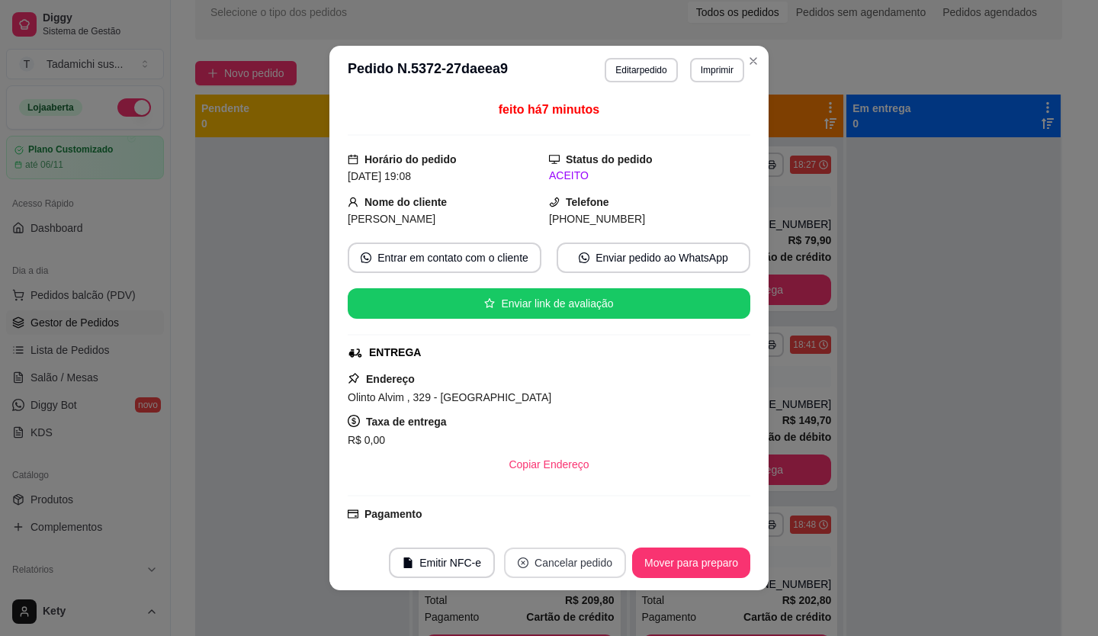
click at [561, 561] on button "Cancelar pedido" at bounding box center [565, 563] width 122 height 31
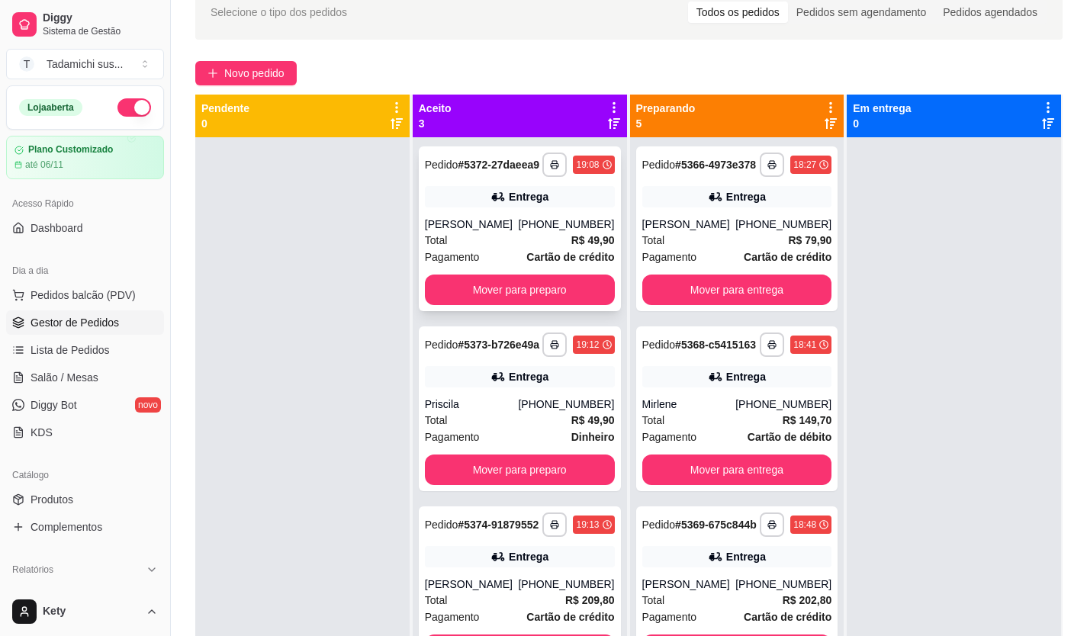
click at [457, 311] on div "**********" at bounding box center [520, 228] width 202 height 165
click at [453, 294] on button "Mover para preparo" at bounding box center [520, 290] width 190 height 31
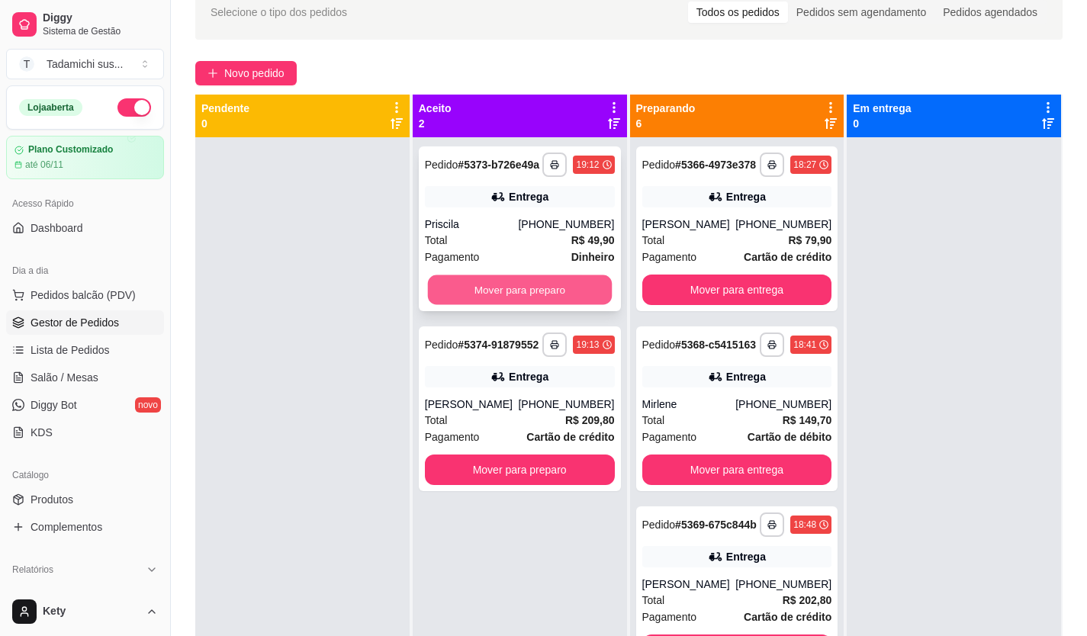
click at [474, 302] on button "Mover para preparo" at bounding box center [519, 290] width 184 height 30
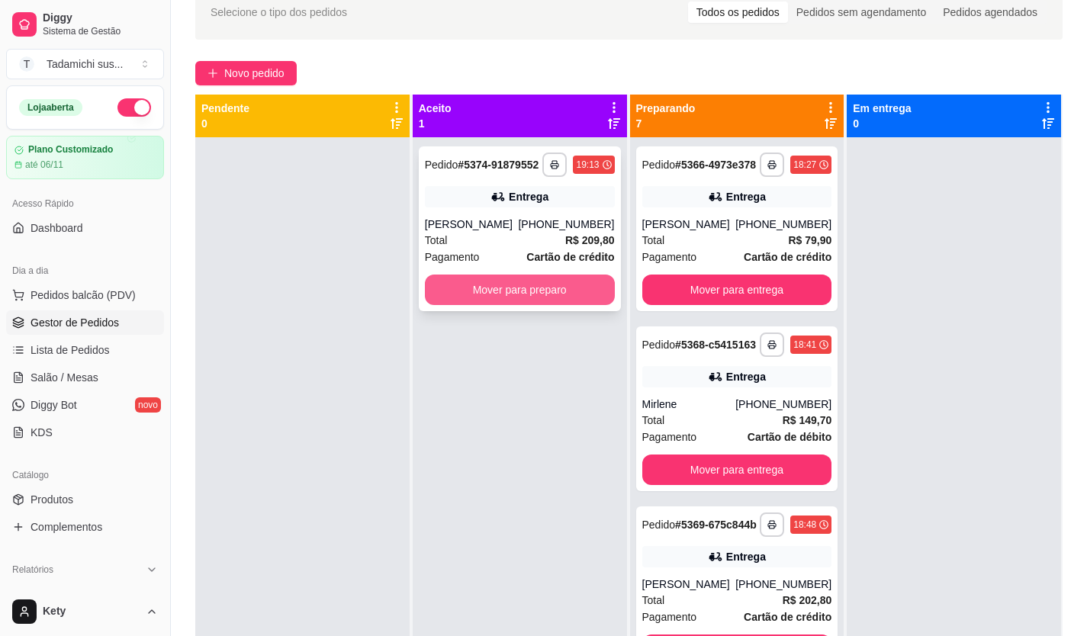
click at [481, 288] on button "Mover para preparo" at bounding box center [520, 290] width 190 height 31
click at [483, 288] on button "Mover para preparo" at bounding box center [519, 290] width 184 height 30
click at [542, 284] on button "Mover para preparo" at bounding box center [519, 290] width 184 height 30
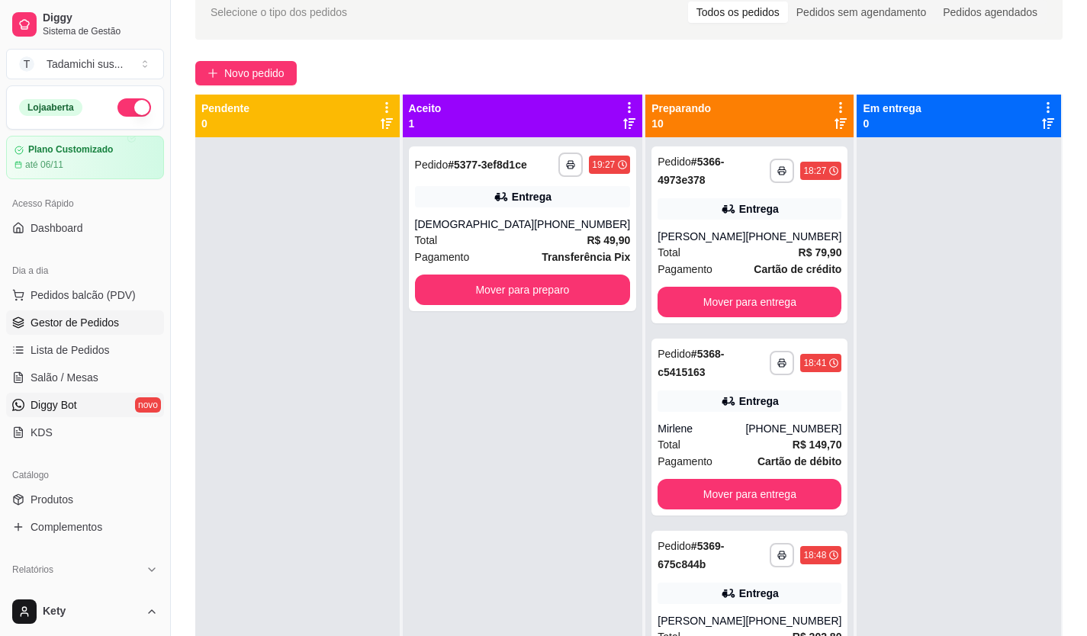
click at [62, 403] on span "Diggy Bot" at bounding box center [54, 404] width 47 height 15
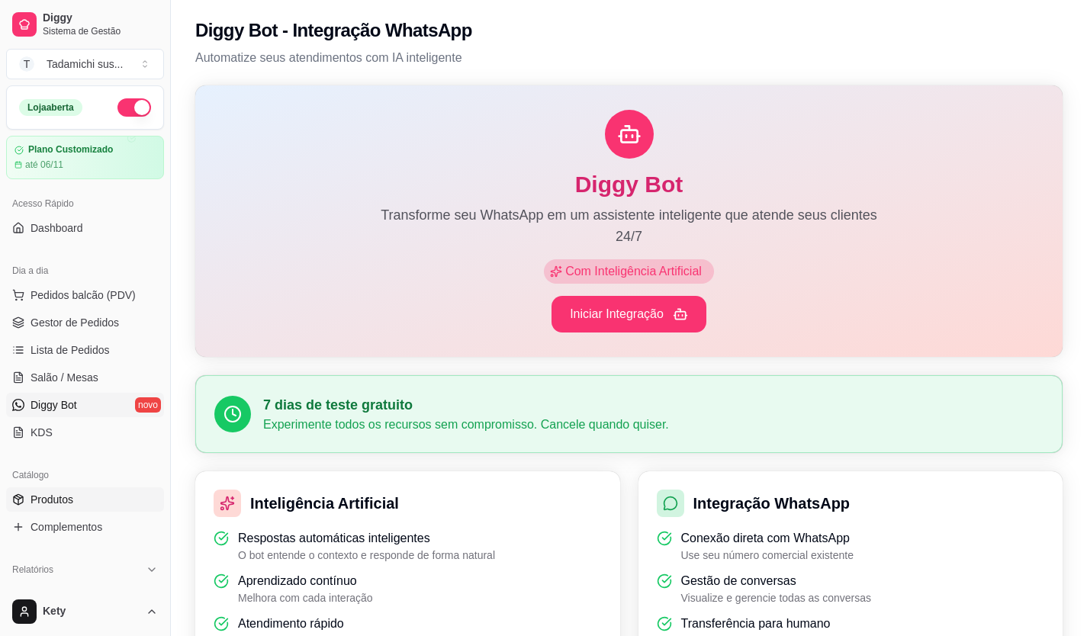
click at [79, 505] on link "Produtos" at bounding box center [85, 499] width 158 height 24
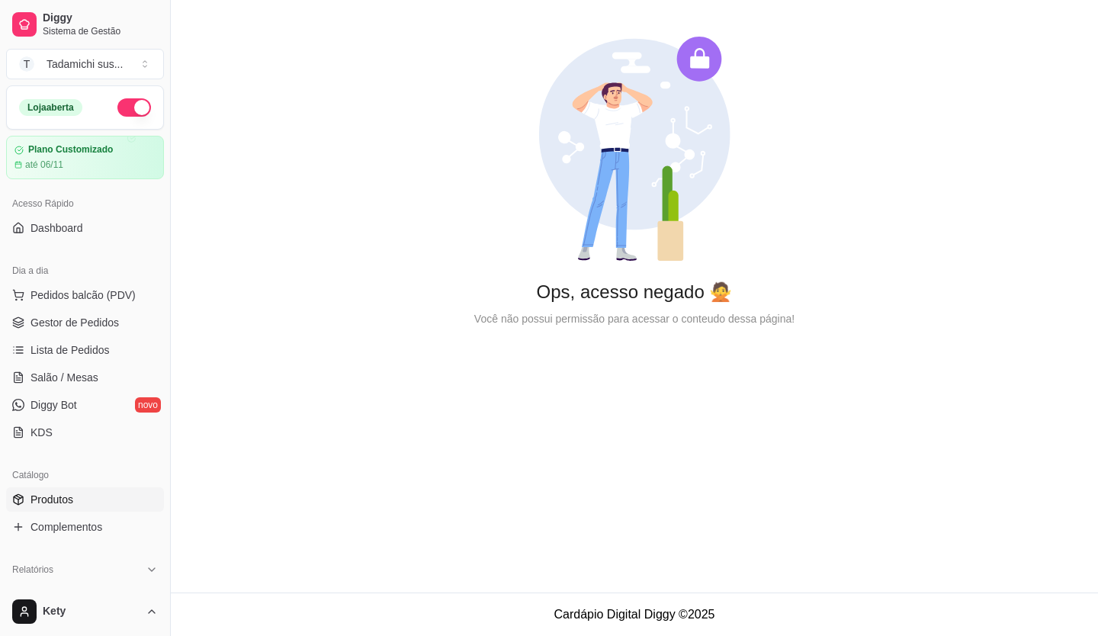
click at [84, 500] on link "Produtos" at bounding box center [85, 499] width 158 height 24
